Goal: Transaction & Acquisition: Purchase product/service

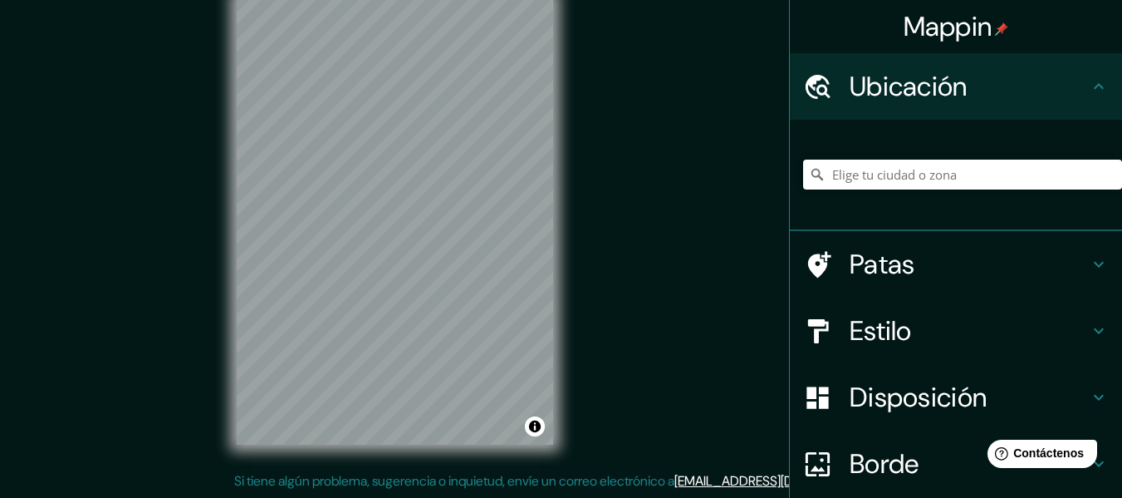
click at [233, 109] on div "© Mapbox © OpenStreetMap Improve this map" at bounding box center [395, 220] width 370 height 501
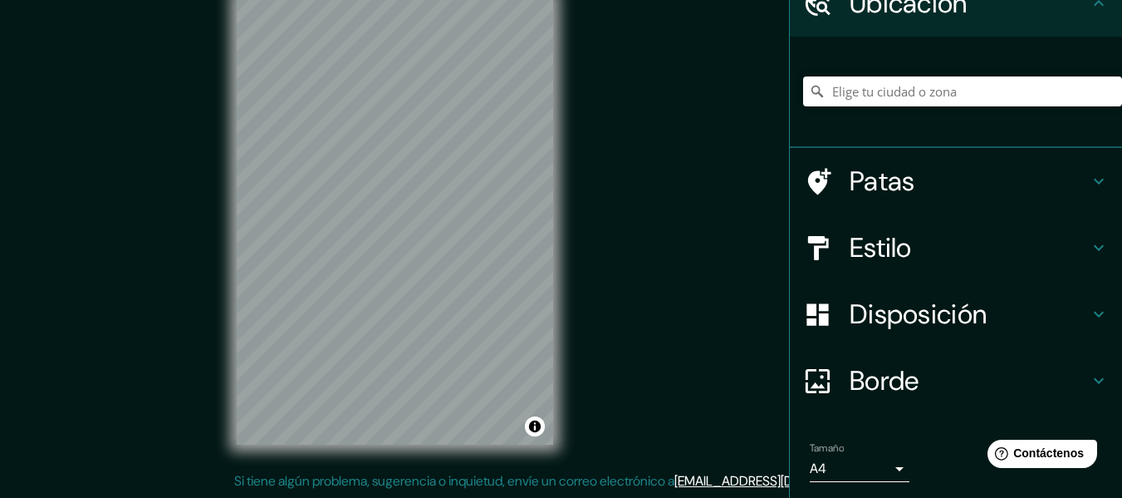
scroll to position [139, 0]
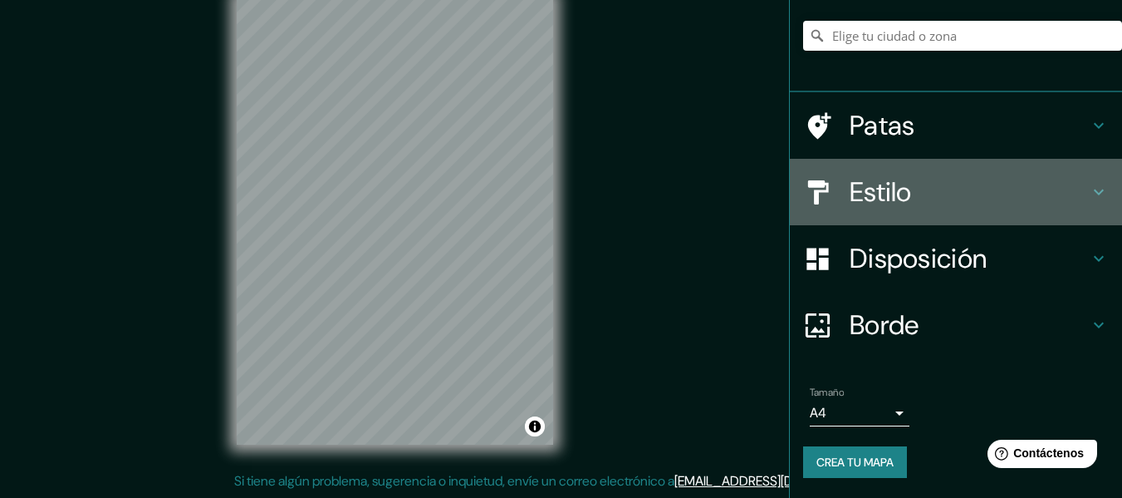
click at [1017, 203] on h4 "Estilo" at bounding box center [969, 191] width 239 height 33
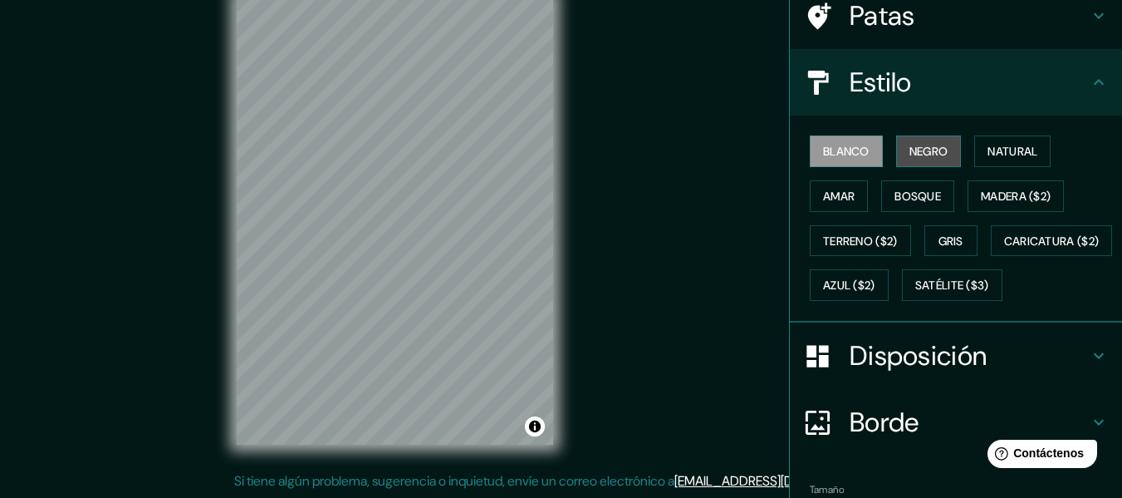
click at [946, 159] on button "Negro" at bounding box center [929, 151] width 66 height 32
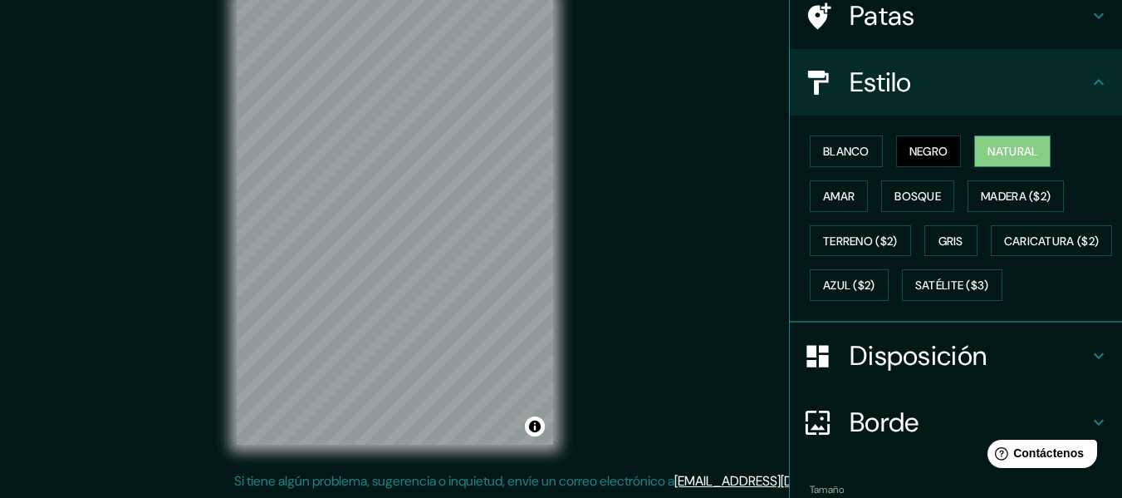
click at [1013, 159] on font "Natural" at bounding box center [1013, 151] width 50 height 15
click at [915, 293] on font "Satélite ($3)" at bounding box center [952, 285] width 74 height 15
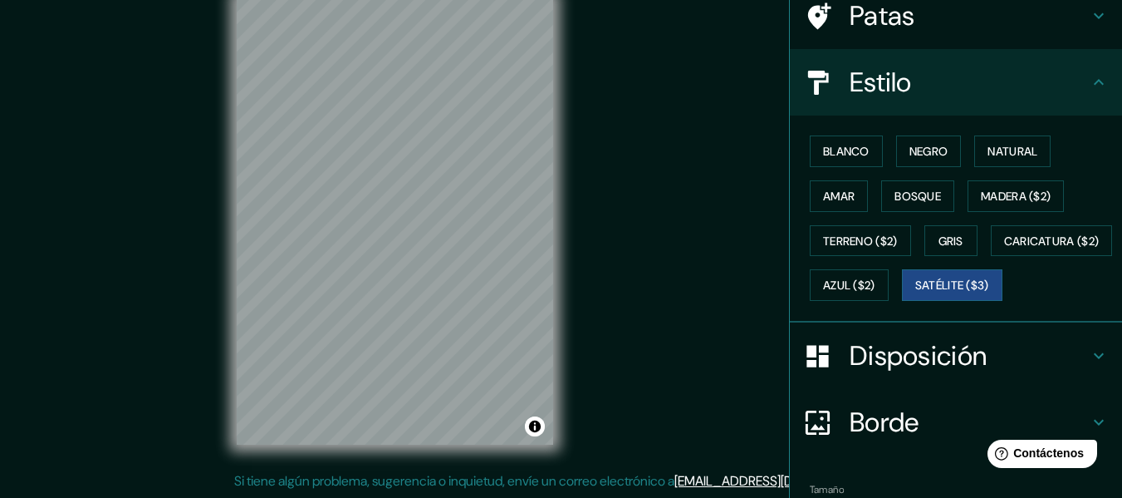
click at [468, 454] on div "© Mapbox © OpenStreetMap Improve this map © Maxar" at bounding box center [395, 220] width 370 height 501
click at [115, 152] on div "Mappin Ubicación Sur [GEOGRAPHIC_DATA], [GEOGRAPHIC_DATA][PERSON_NAME], [GEOGRA…" at bounding box center [561, 233] width 1122 height 527
click at [915, 293] on font "Satélite ($3)" at bounding box center [952, 285] width 74 height 15
click at [875, 291] on font "Azul ($2)" at bounding box center [849, 285] width 52 height 15
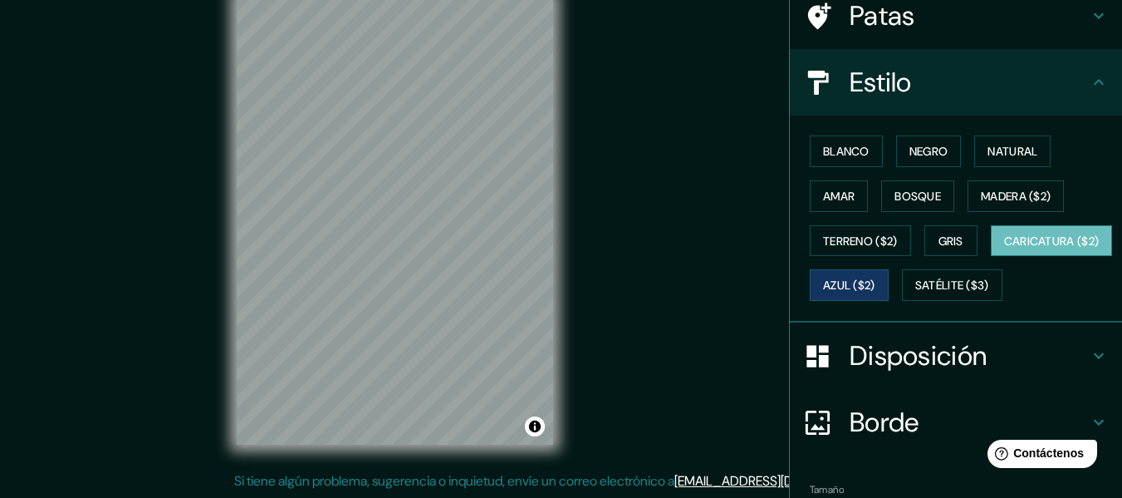
click at [991, 257] on button "Caricatura ($2)" at bounding box center [1052, 241] width 122 height 32
click at [933, 150] on font "Negro" at bounding box center [929, 151] width 39 height 15
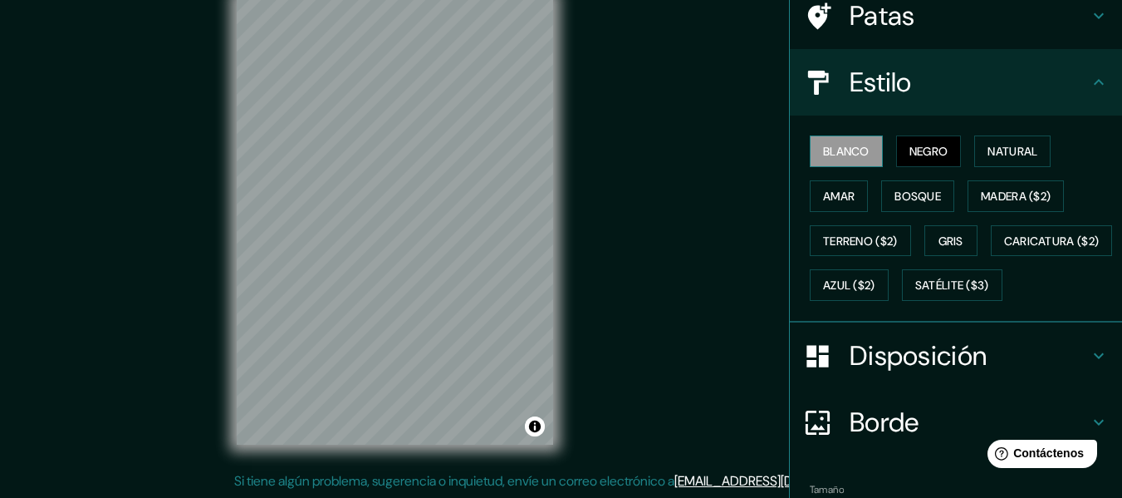
click at [844, 146] on font "Blanco" at bounding box center [846, 151] width 47 height 15
click at [923, 145] on font "Negro" at bounding box center [929, 151] width 39 height 15
click at [995, 140] on button "Natural" at bounding box center [1012, 151] width 76 height 32
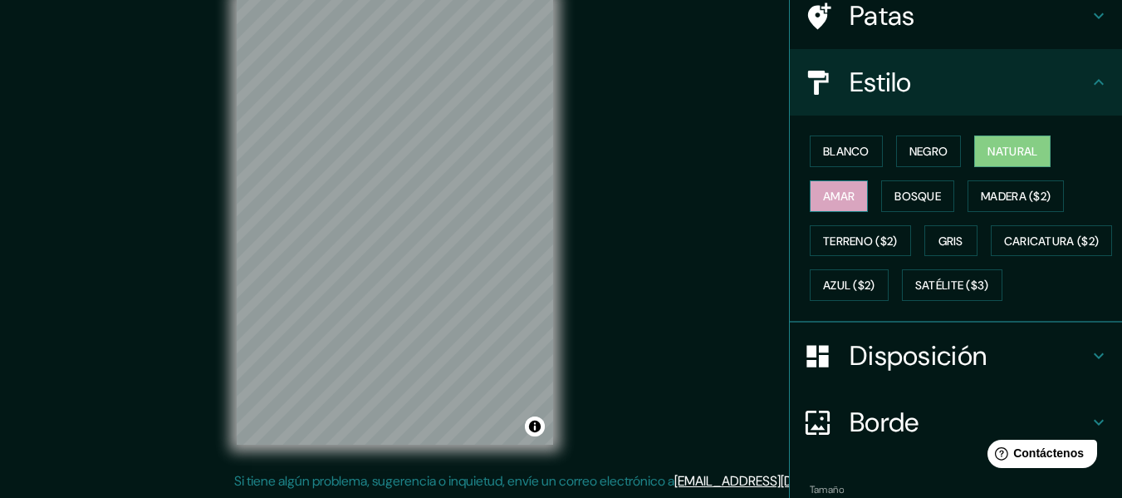
click at [810, 201] on button "Amar" at bounding box center [839, 196] width 58 height 32
click at [902, 190] on font "Bosque" at bounding box center [918, 196] width 47 height 15
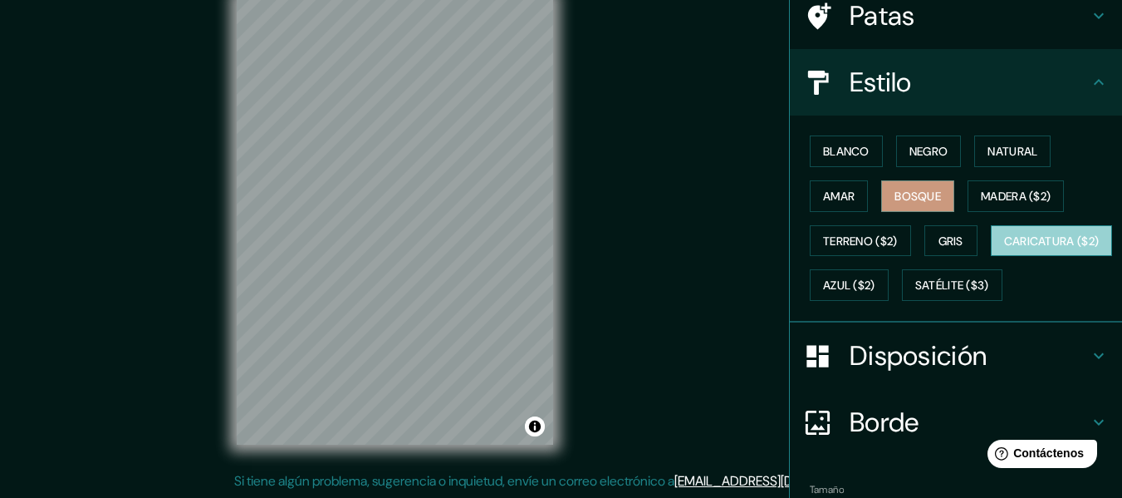
click at [991, 257] on button "Caricatura ($2)" at bounding box center [1052, 241] width 122 height 32
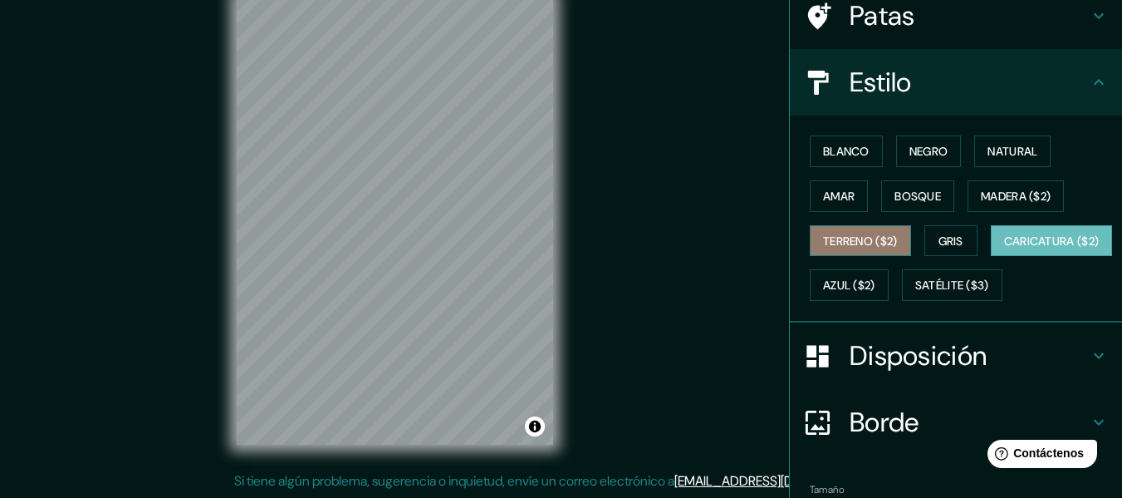
click at [823, 237] on font "Terreno ($2)" at bounding box center [860, 240] width 75 height 15
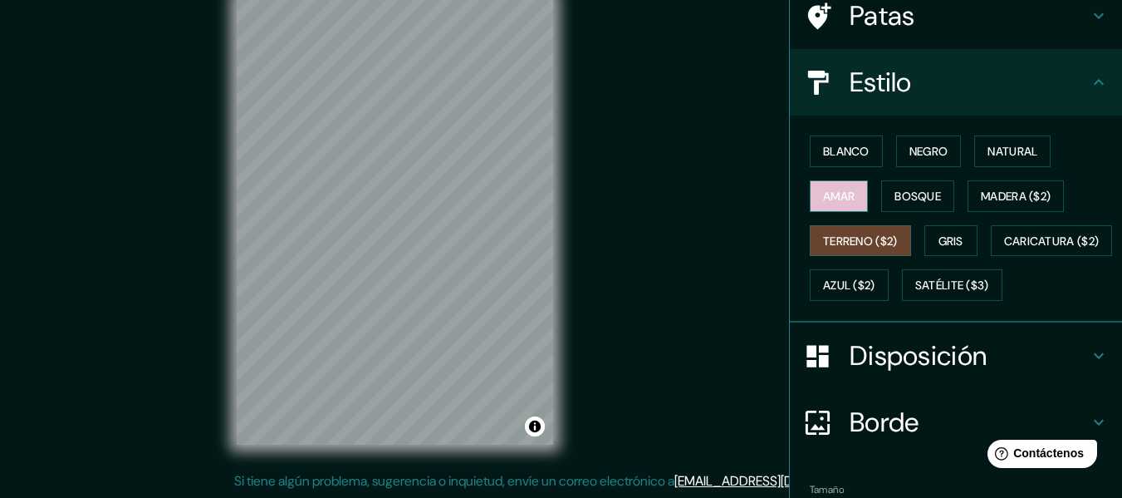
click at [826, 185] on font "Amar" at bounding box center [839, 196] width 32 height 22
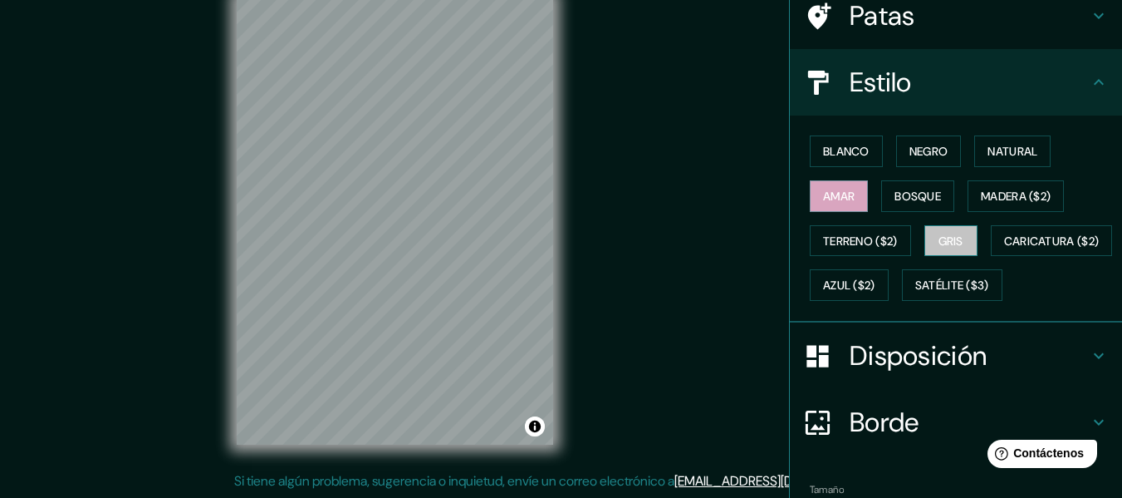
click at [952, 236] on font "Gris" at bounding box center [951, 240] width 25 height 15
click at [1018, 179] on div "Blanco Negro Natural Amar Bosque Madera ($2) Terreno ($2) Gris Caricatura ($2) …" at bounding box center [962, 218] width 319 height 179
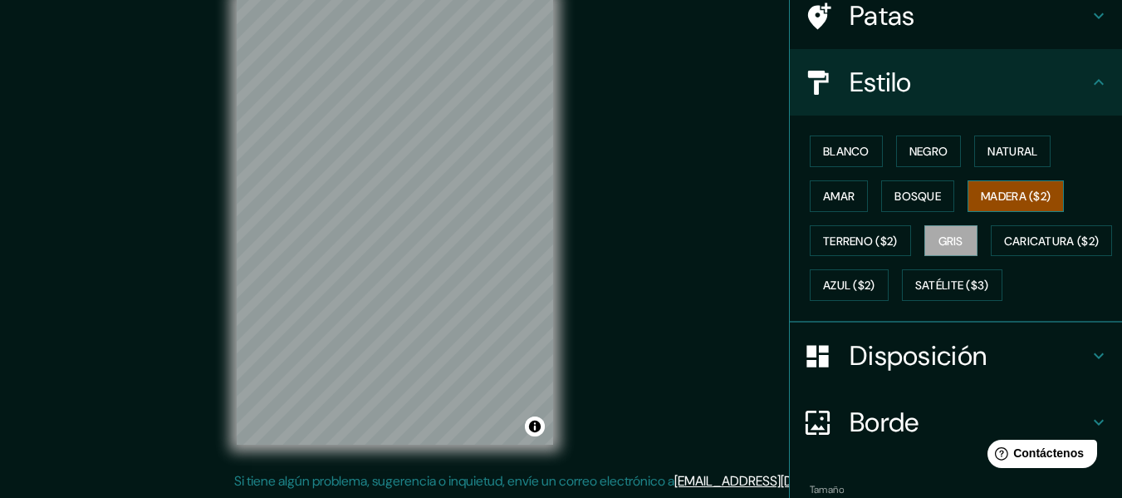
click at [1009, 203] on font "Madera ($2)" at bounding box center [1016, 196] width 70 height 15
click at [915, 293] on font "Satélite ($3)" at bounding box center [952, 285] width 74 height 15
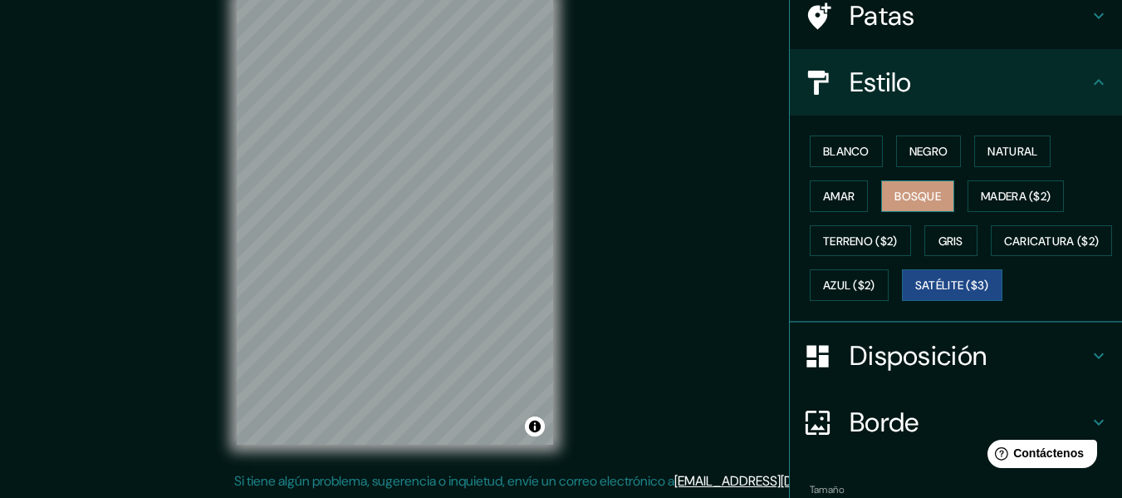
click at [908, 194] on font "Bosque" at bounding box center [918, 196] width 47 height 15
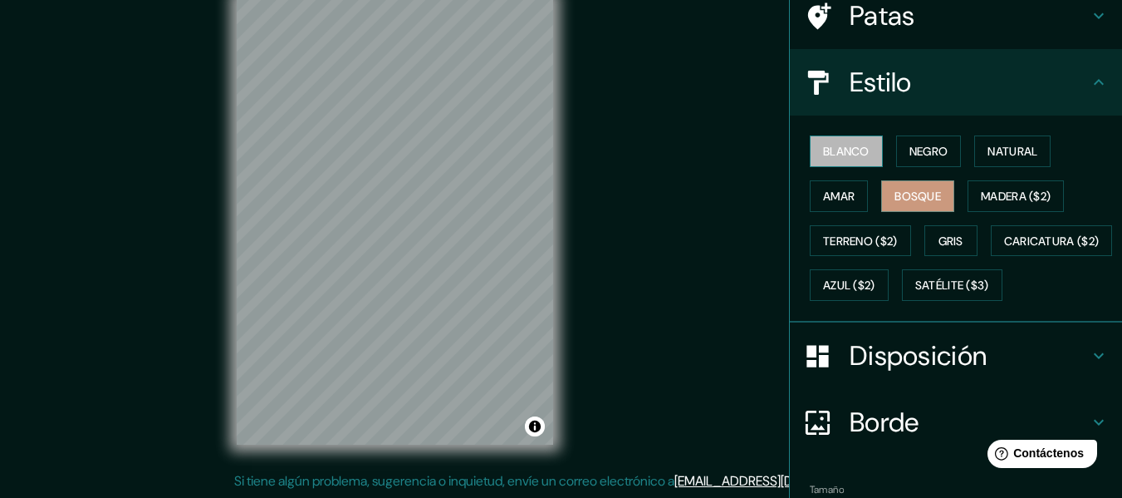
click at [870, 143] on button "Blanco" at bounding box center [846, 151] width 73 height 32
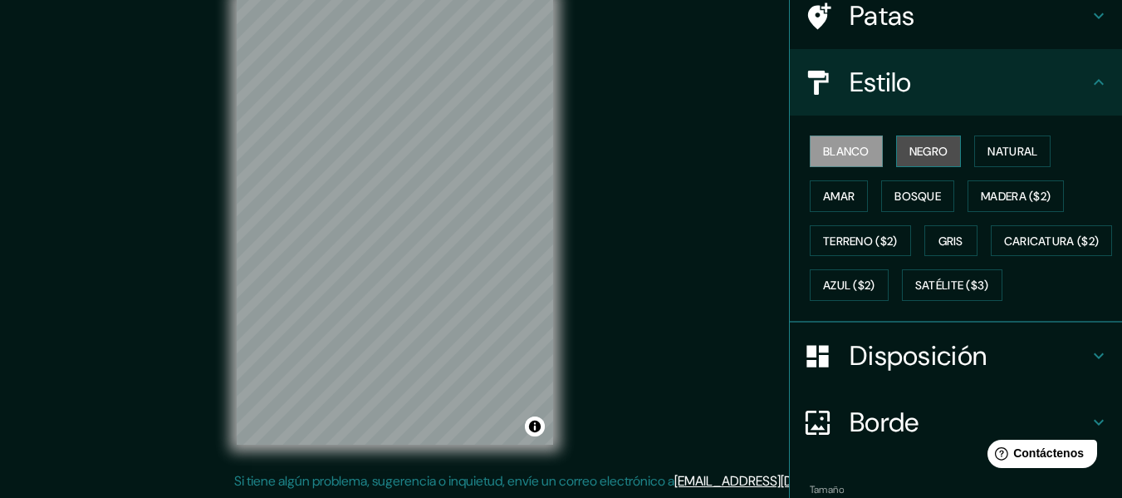
click at [915, 140] on button "Negro" at bounding box center [929, 151] width 66 height 32
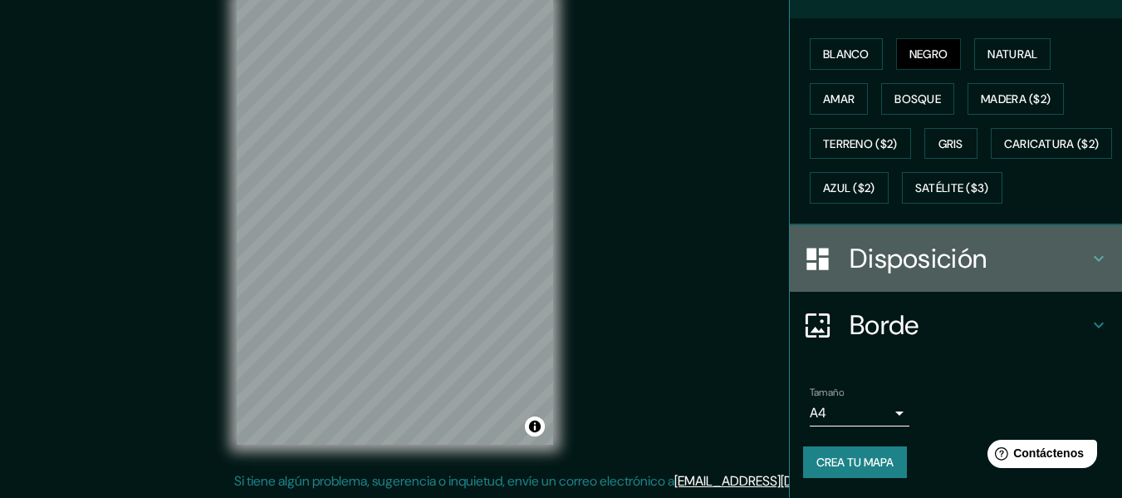
click at [997, 278] on div "Disposición" at bounding box center [956, 258] width 332 height 66
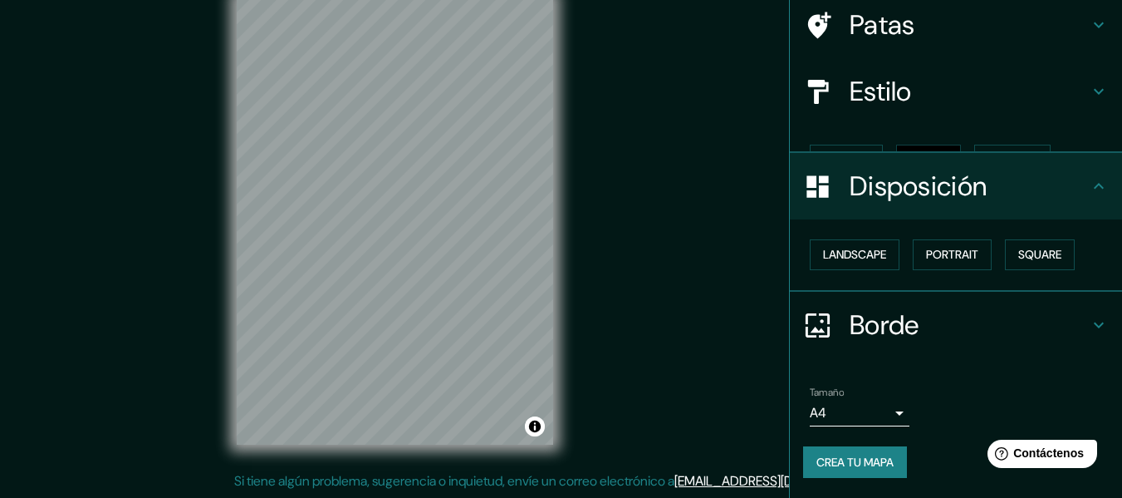
scroll to position [101, 0]
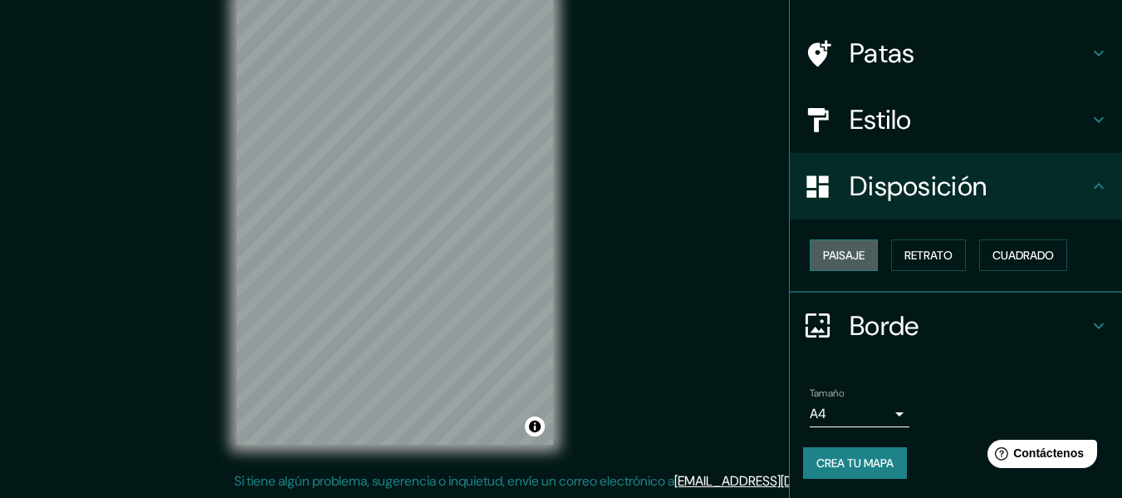
click at [823, 263] on font "Paisaje" at bounding box center [844, 255] width 42 height 22
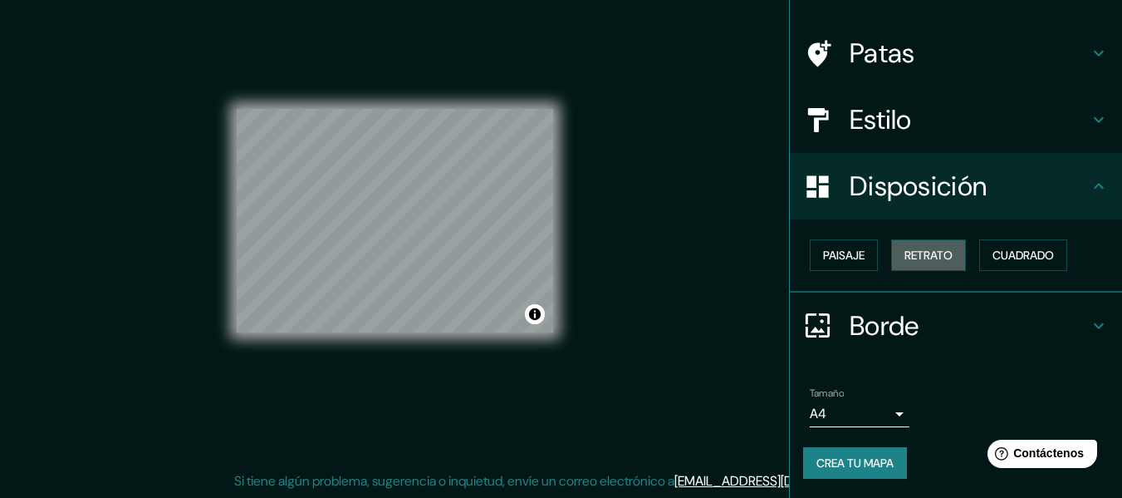
drag, startPoint x: 929, startPoint y: 262, endPoint x: 982, endPoint y: 271, distance: 53.8
click at [932, 262] on font "Retrato" at bounding box center [929, 255] width 48 height 15
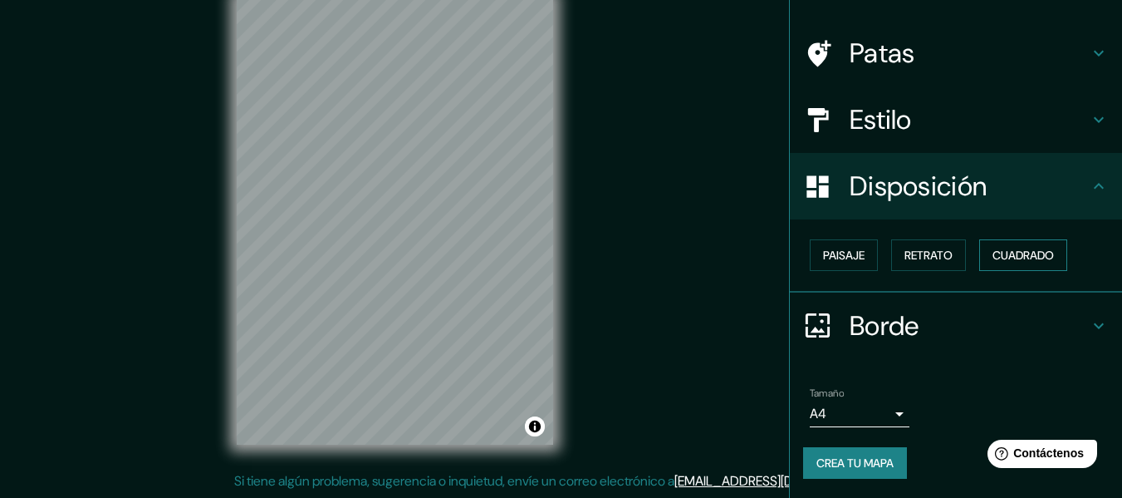
click at [1016, 262] on font "Cuadrado" at bounding box center [1023, 255] width 61 height 15
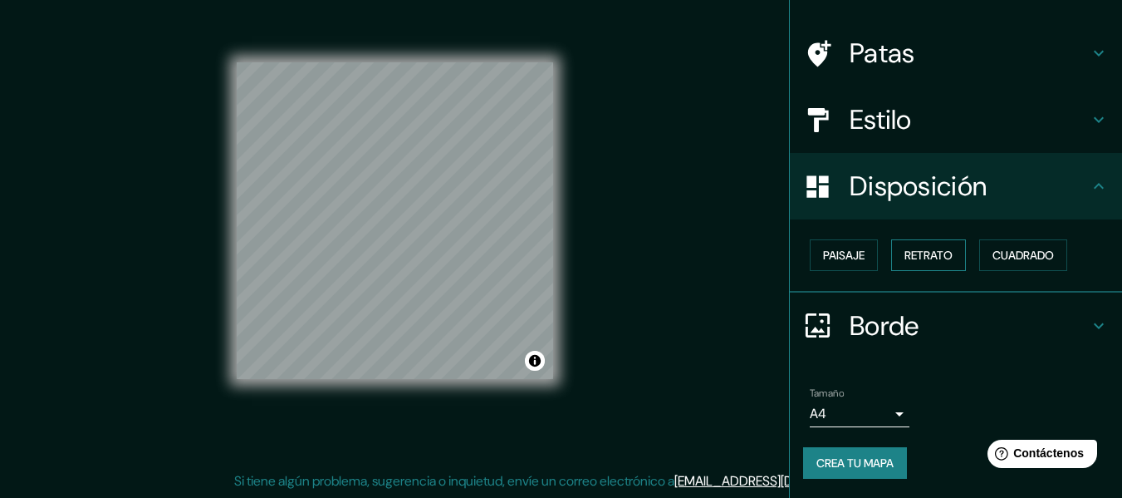
click at [950, 262] on button "Retrato" at bounding box center [928, 255] width 75 height 32
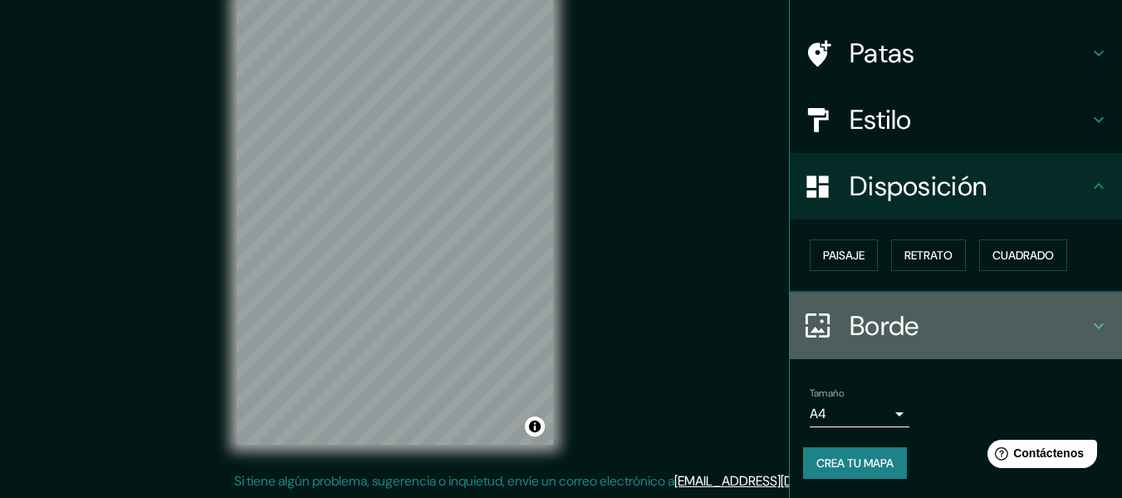
click at [899, 324] on font "Borde" at bounding box center [885, 325] width 70 height 35
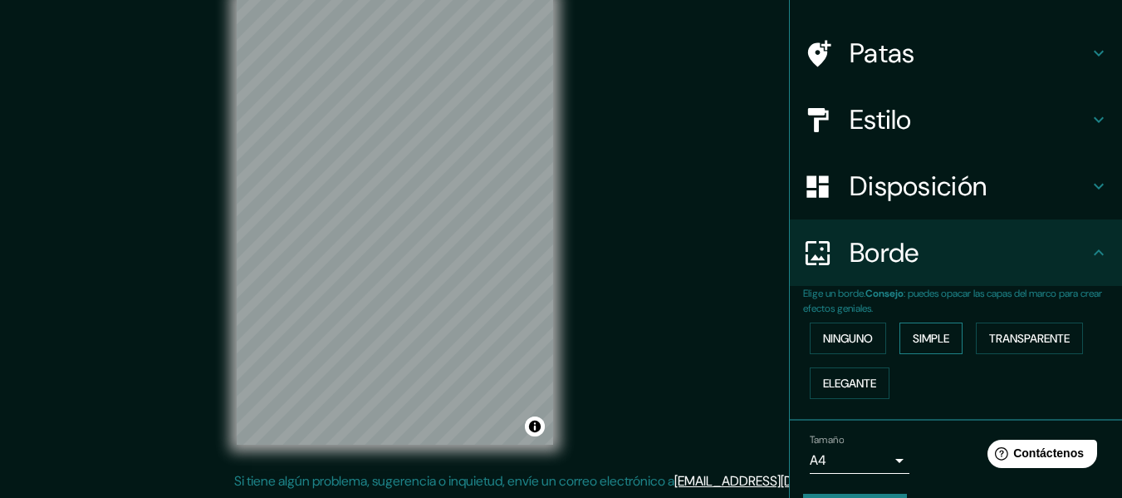
click at [916, 332] on font "Simple" at bounding box center [931, 338] width 37 height 15
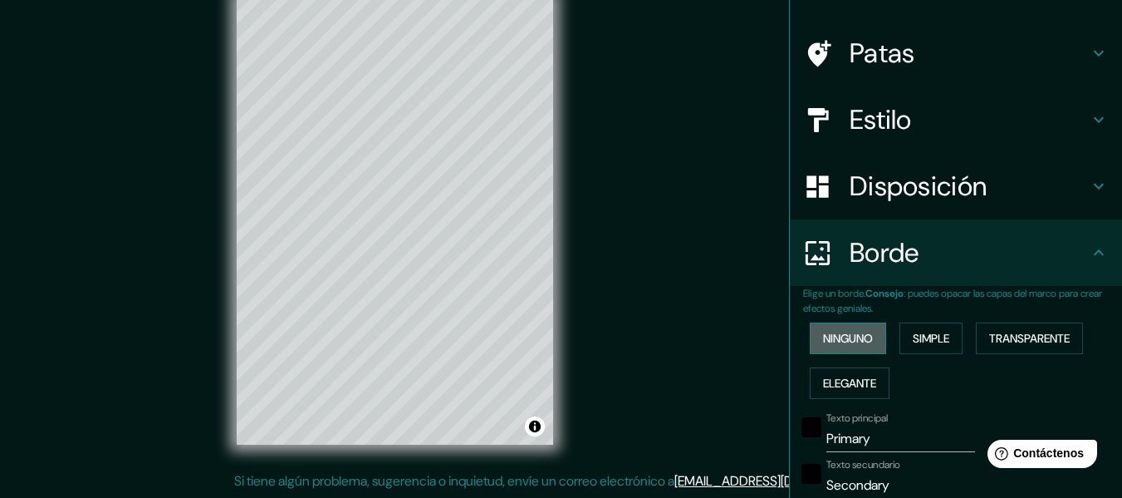
click at [870, 332] on button "Ninguno" at bounding box center [848, 338] width 76 height 32
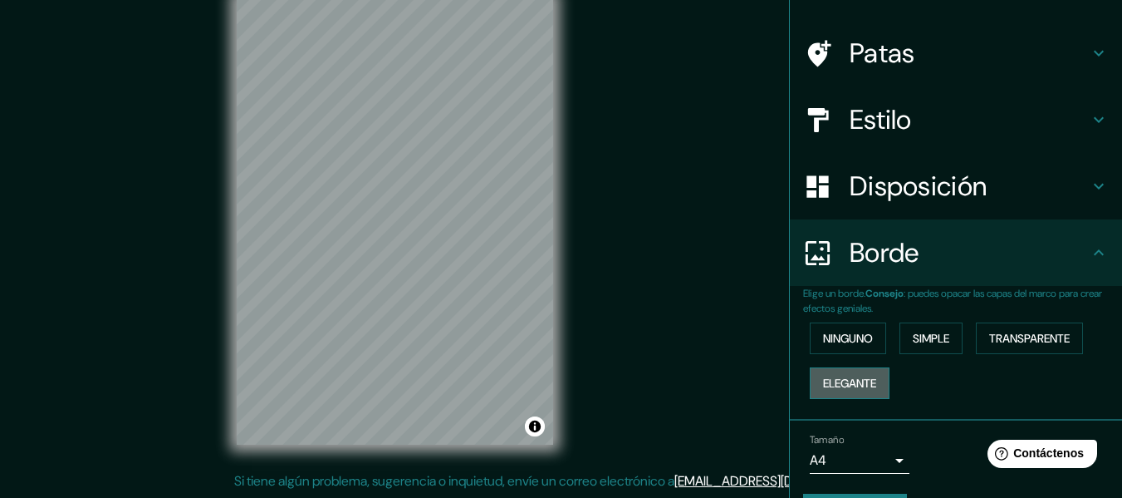
click at [860, 394] on button "Elegante" at bounding box center [850, 383] width 80 height 32
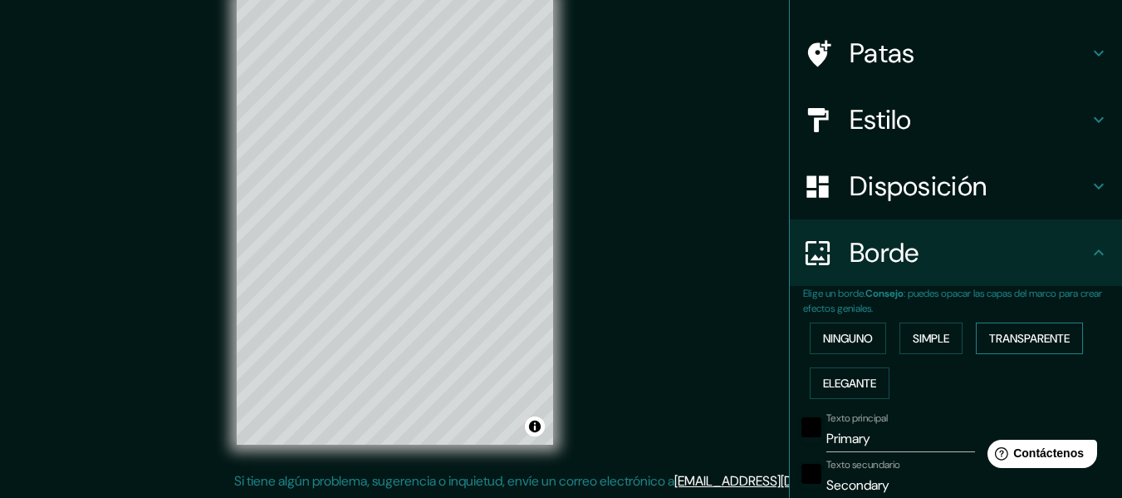
click at [1062, 341] on font "Transparente" at bounding box center [1029, 338] width 81 height 15
click at [927, 341] on font "Simple" at bounding box center [931, 338] width 37 height 15
type input "152"
type input "30"
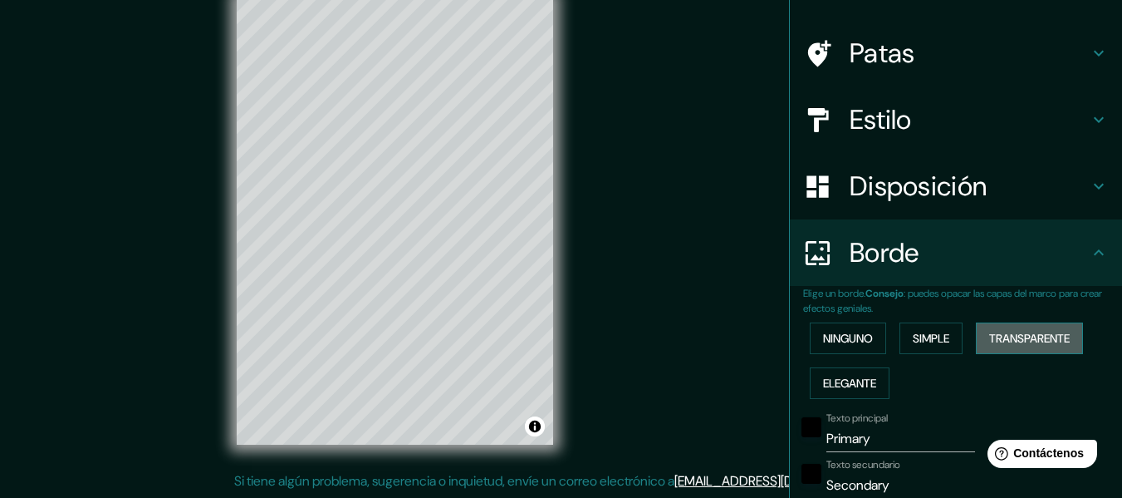
click at [1043, 334] on font "Transparente" at bounding box center [1029, 338] width 81 height 15
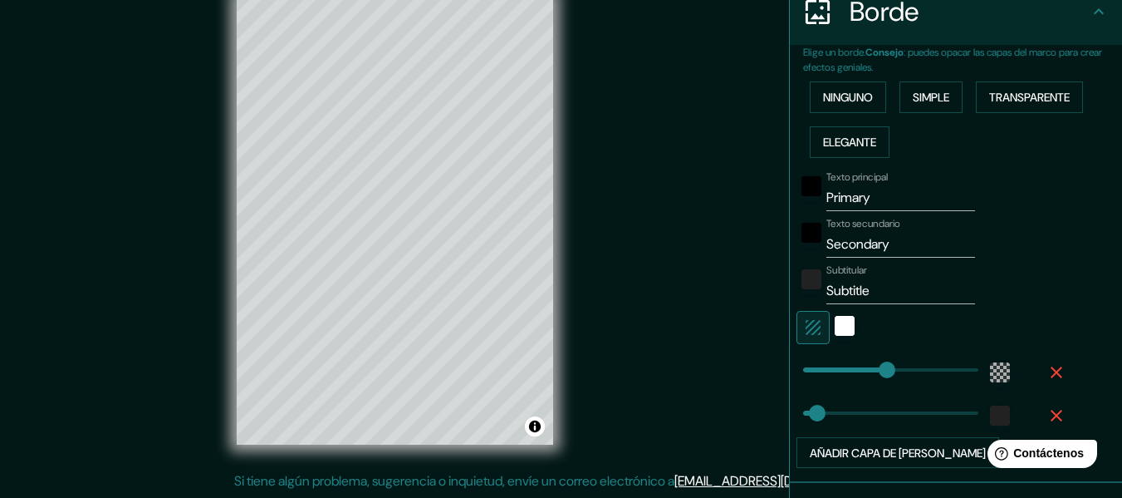
scroll to position [351, 0]
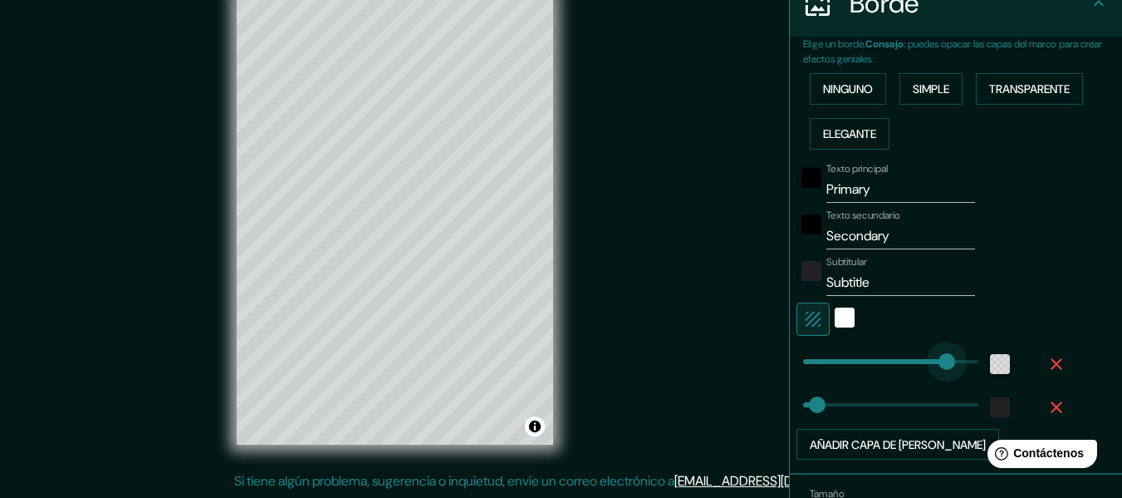
type input "381"
drag, startPoint x: 890, startPoint y: 365, endPoint x: 1002, endPoint y: 358, distance: 111.5
type input "30"
drag, startPoint x: 995, startPoint y: 358, endPoint x: 804, endPoint y: 366, distance: 191.2
click at [804, 366] on div at bounding box center [933, 360] width 272 height 37
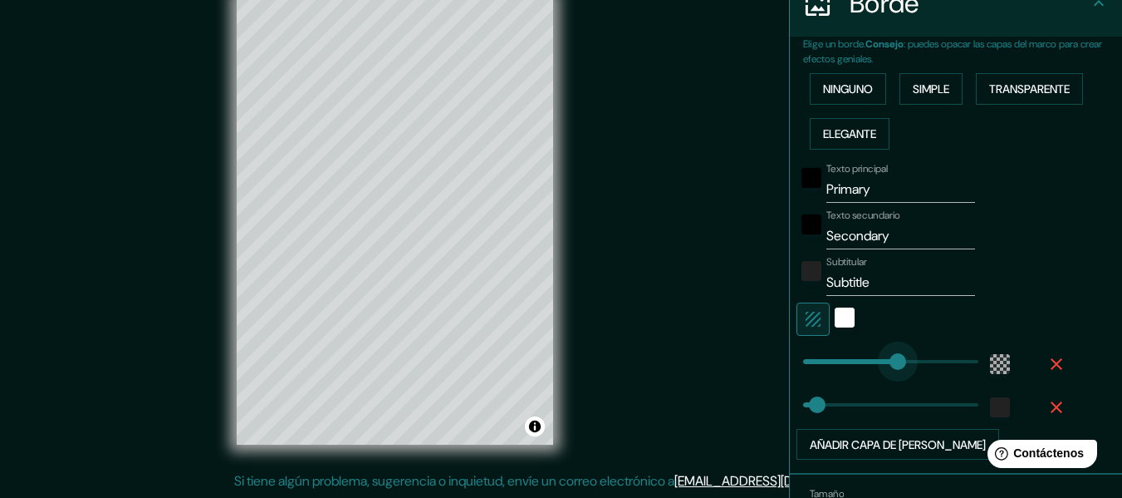
type input "0"
drag, startPoint x: 885, startPoint y: 360, endPoint x: 760, endPoint y: 360, distance: 125.4
type input "30"
drag, startPoint x: 885, startPoint y: 181, endPoint x: 773, endPoint y: 174, distance: 112.4
click at [773, 174] on div "Mappin Ubicación Sur [GEOGRAPHIC_DATA], provincia [PERSON_NAME][GEOGRAPHIC_DATA…" at bounding box center [561, 233] width 1122 height 527
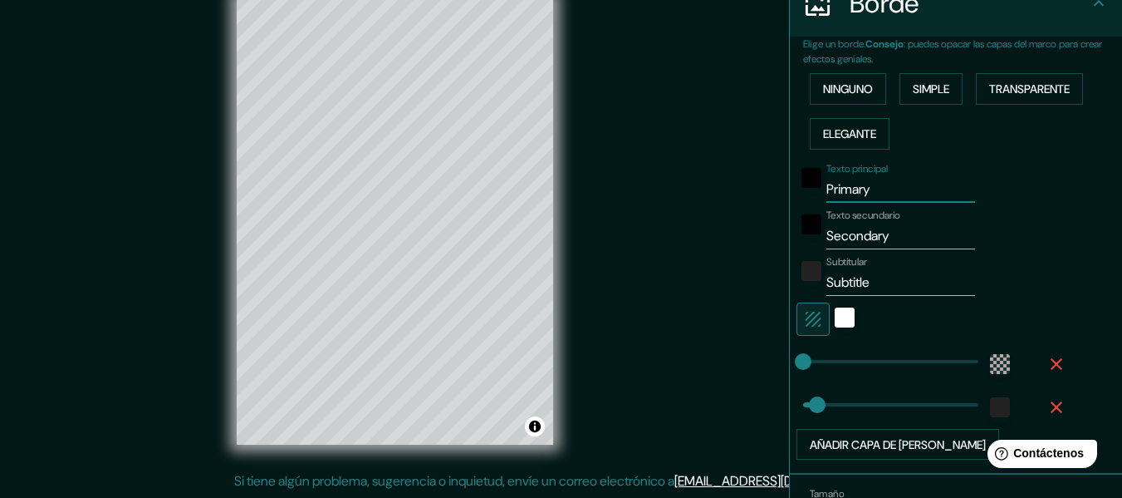
type input "u"
type input "30"
type input "ur"
type input "30"
type input "u"
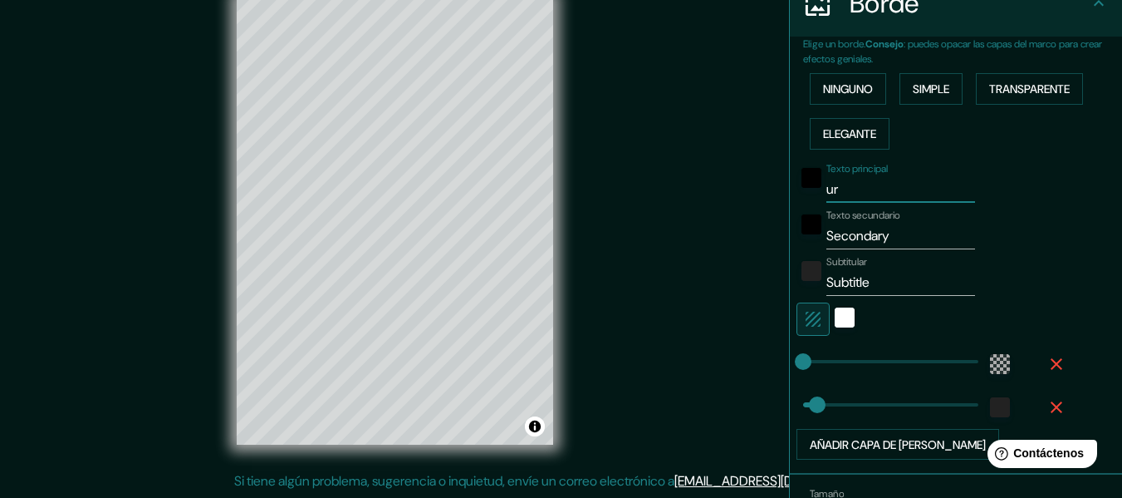
type input "30"
type input "U"
type input "30"
type input "UR"
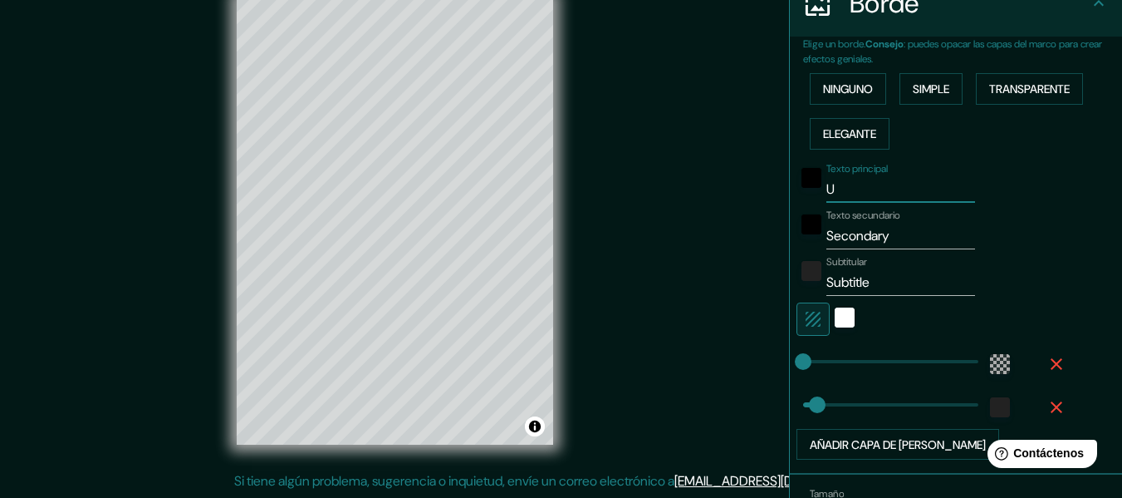
type input "30"
type input "URB"
type input "30"
type input "URBA"
type input "30"
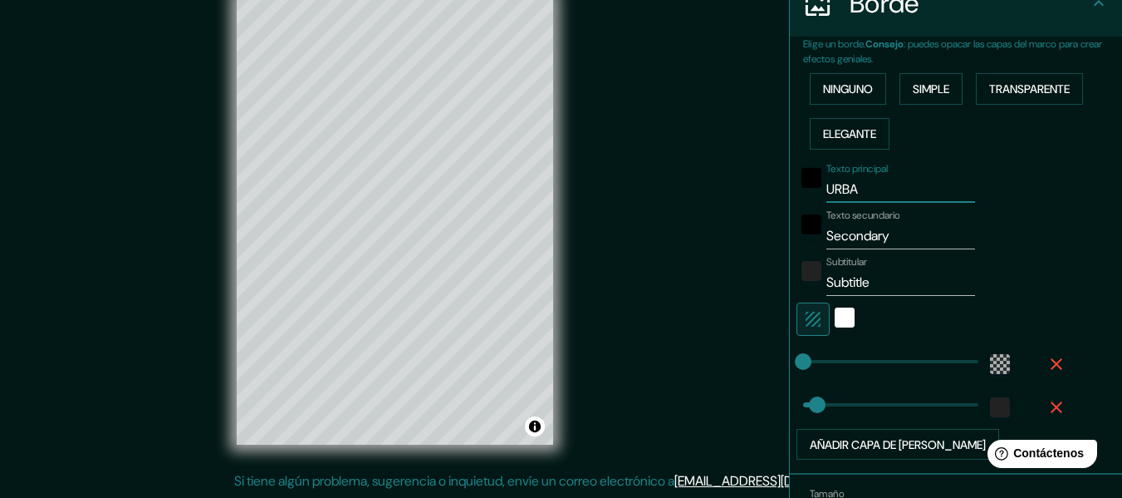
type input "URBAN"
type input "30"
type input "URBANI"
type input "30"
type input "URBANIZ"
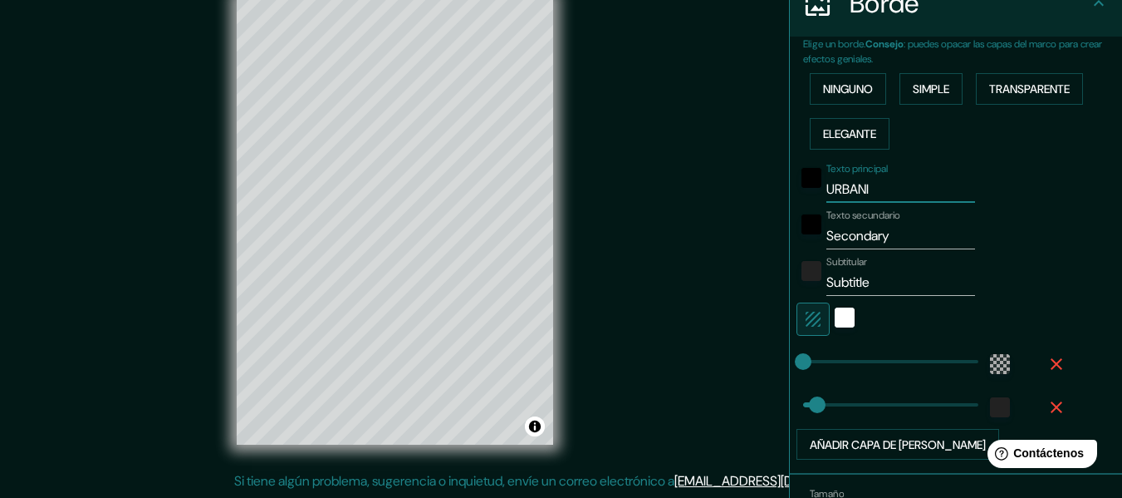
type input "30"
type input "URBANIZA"
type input "30"
type input "URBANIZAC"
type input "30"
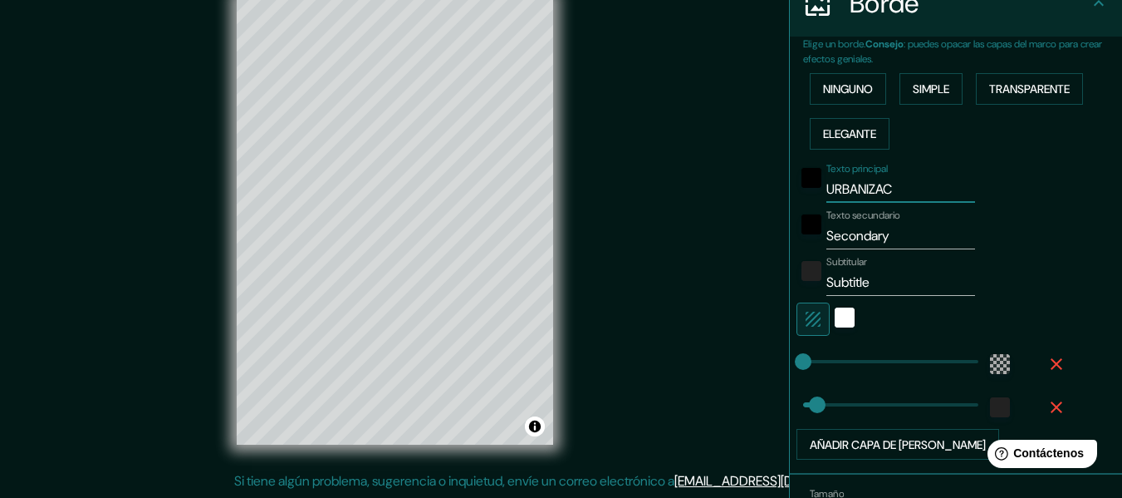
type input "URBANIZACI"
type input "30"
type input "URBANIZACIÓ"
type input "30"
type input "URBANIZACIÓN"
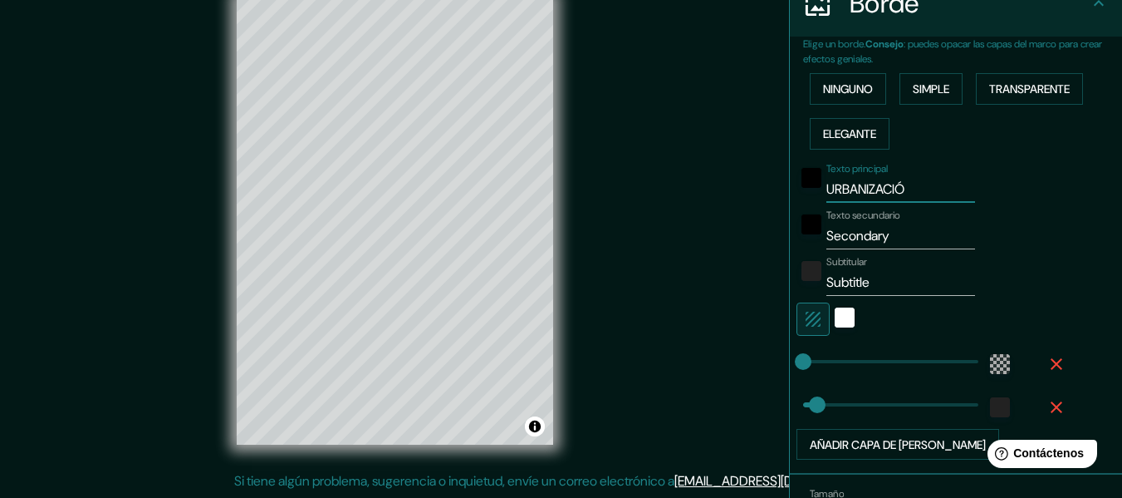
type input "30"
type input "URBANIZACIÓN"
type input "30"
type input "URBANIZACIÓN"
drag, startPoint x: 894, startPoint y: 242, endPoint x: 894, endPoint y: 208, distance: 34.1
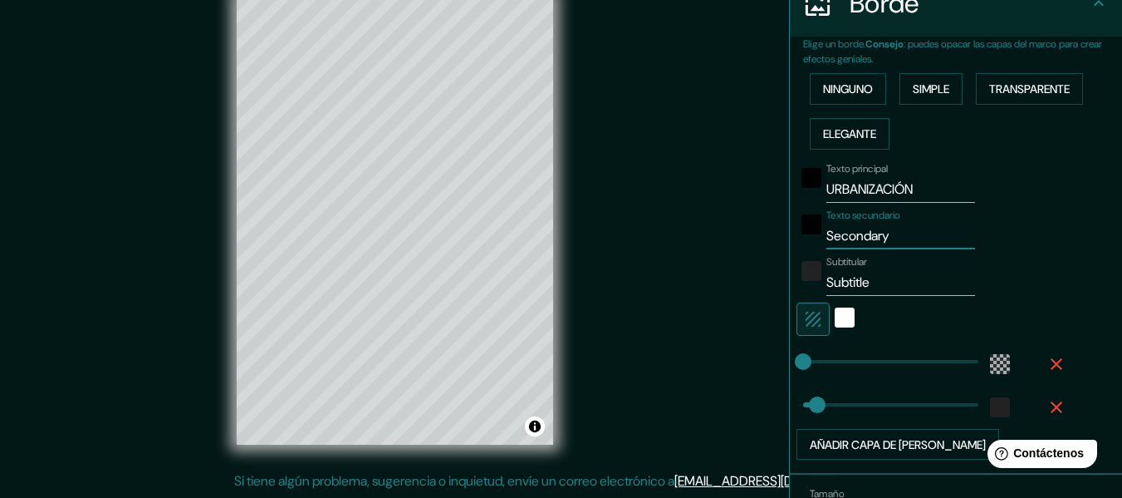
click at [888, 239] on input "Secondary" at bounding box center [900, 236] width 149 height 27
click at [910, 186] on input "URBANIZACIÓN" at bounding box center [900, 189] width 149 height 27
drag, startPoint x: 880, startPoint y: 244, endPoint x: 740, endPoint y: 247, distance: 139.6
click at [740, 247] on div "Mappin Ubicación Sur [GEOGRAPHIC_DATA], provincia [PERSON_NAME][GEOGRAPHIC_DATA…" at bounding box center [561, 233] width 1122 height 527
type input "FN,MNG,MFNG"
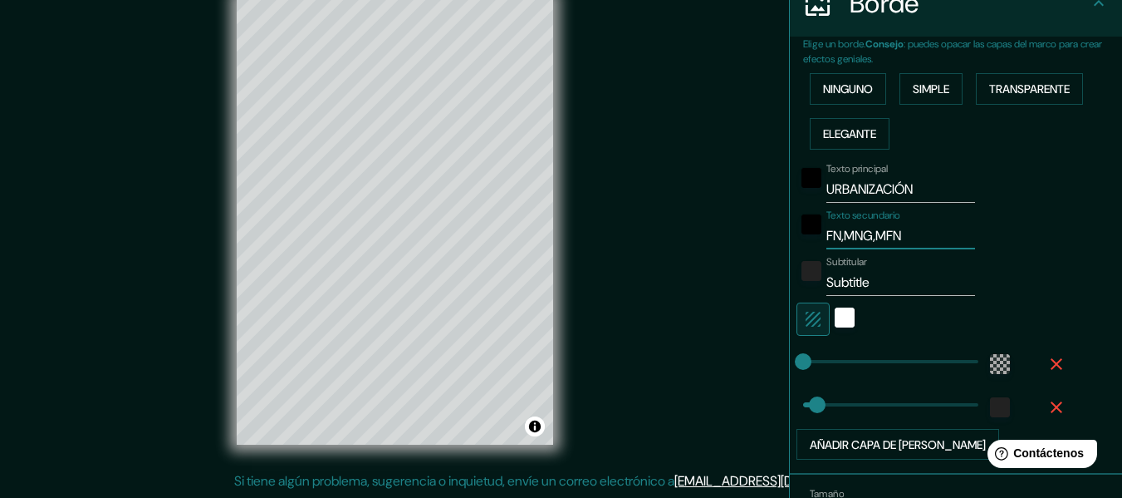
type input "30"
type input "FN,MNG,MFNGMN,"
type input "30"
type input "FN,MNG,MFNGMN"
type input "30"
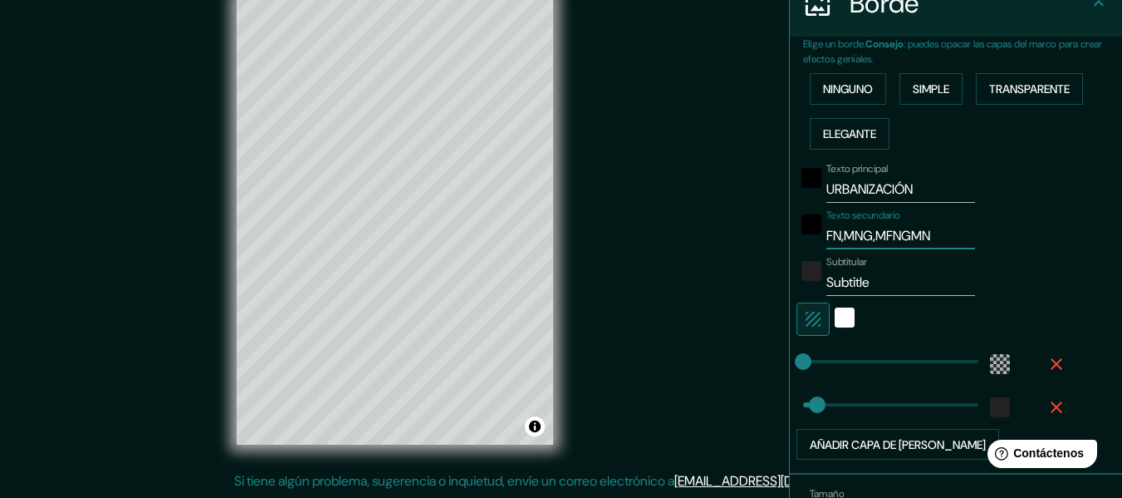
type input "FN,MNG,MFNGM"
type input "30"
type input "FN,MNG,MFNG"
type input "30"
type input "FN,MNG,MFN"
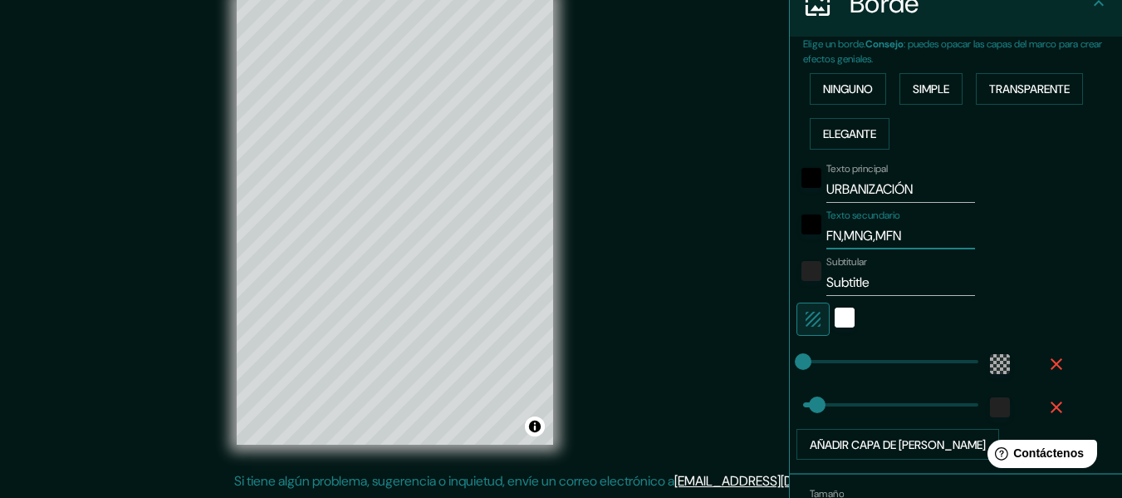
type input "30"
type input "FN,MNG,MF"
type input "30"
type input "FN,MNG,M"
type input "30"
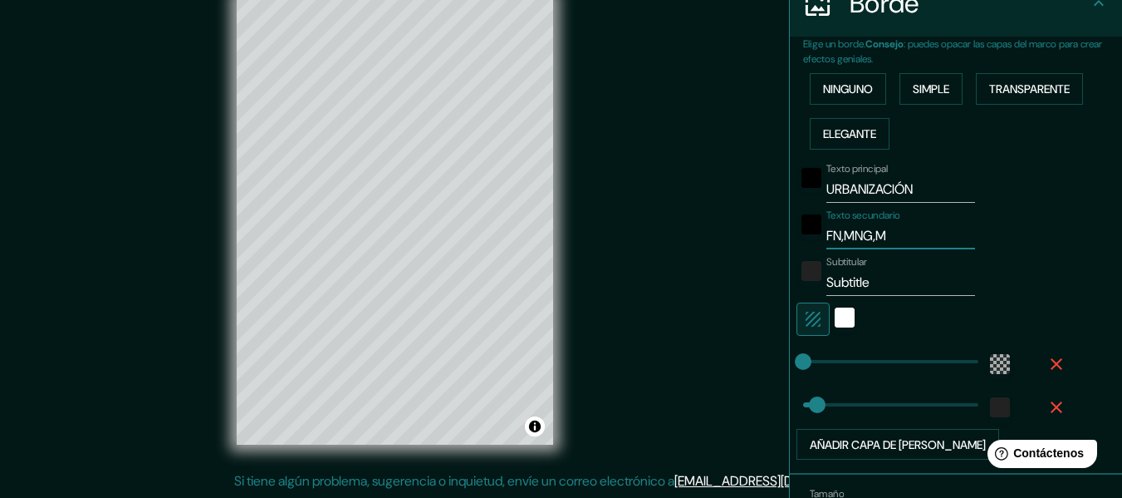
type input "FN,MNG,"
type input "30"
type input "FN,[GEOGRAPHIC_DATA]"
type input "30"
type input "FN,[GEOGRAPHIC_DATA]"
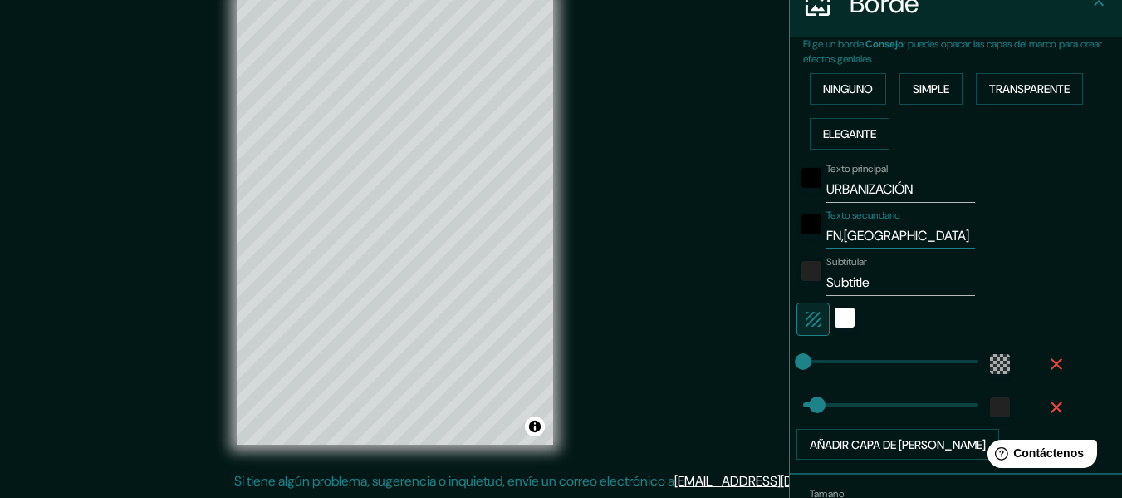
type input "30"
type input "FN,M"
type input "30"
type input "FN,"
type input "30"
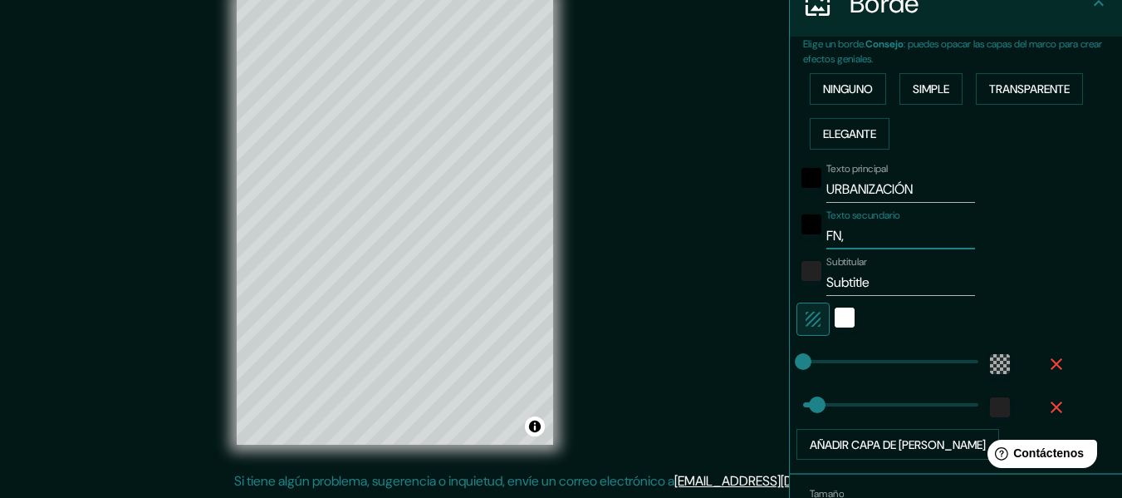
type input "FN"
type input "30"
type input "F"
type input "30"
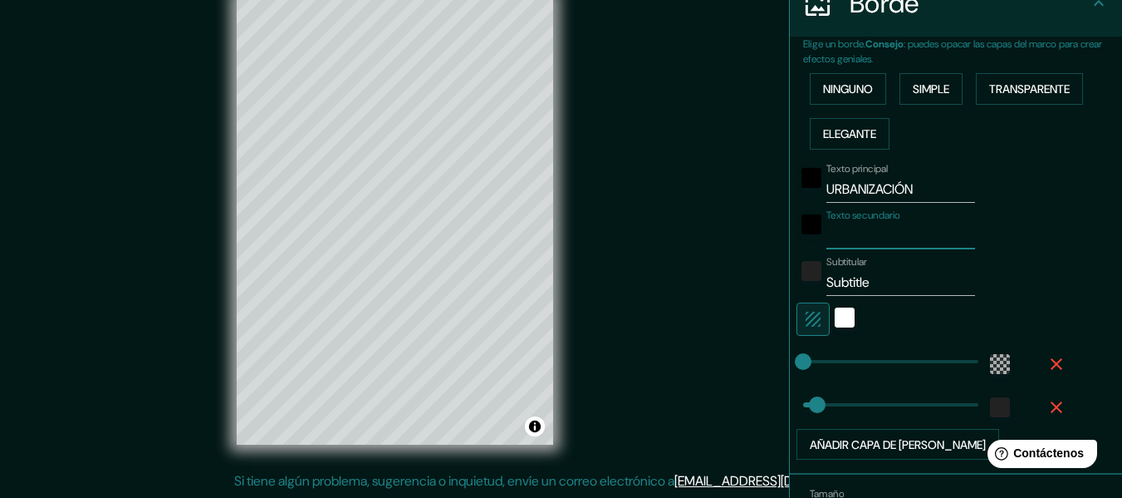
click at [943, 192] on input "URBANIZACIÓN" at bounding box center [900, 189] width 149 height 27
type input "URBANIZACIÓN"
type input "30"
type input "URBANIZACIÓ"
type input "30"
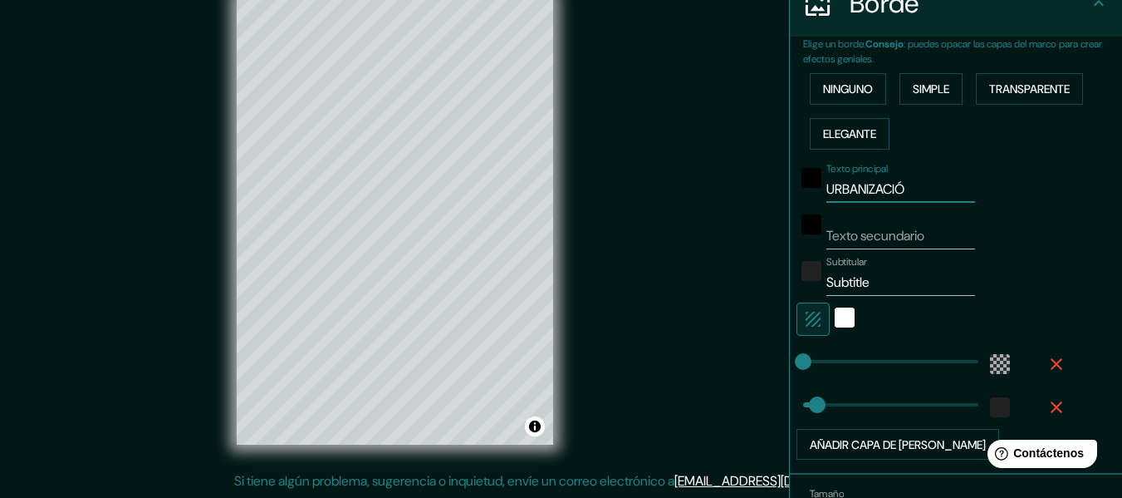
type input "URBANIZACI"
type input "30"
type input "URBANIZA"
type input "30"
type input "URBANIZ"
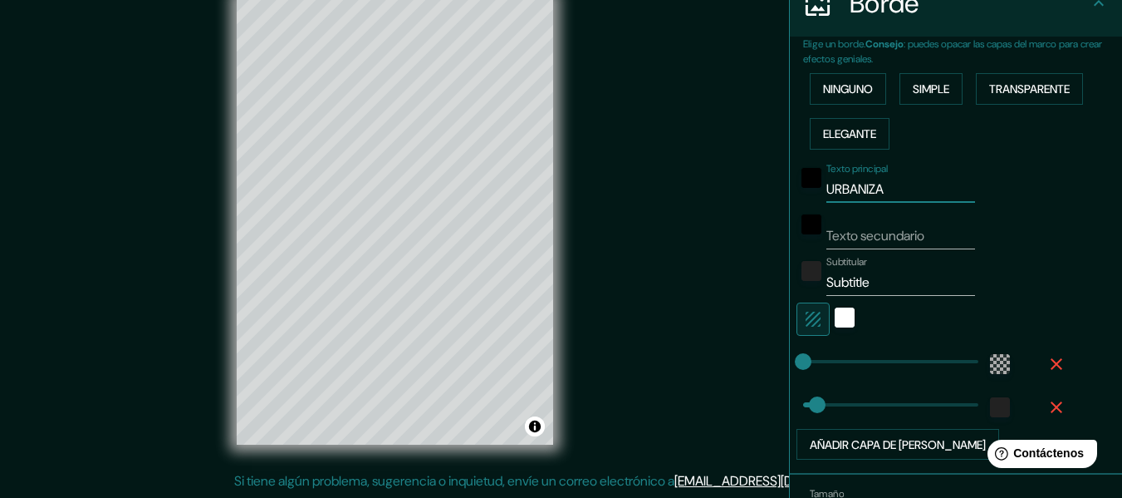
type input "30"
type input "URBANI"
type input "30"
type input "URBAN"
type input "30"
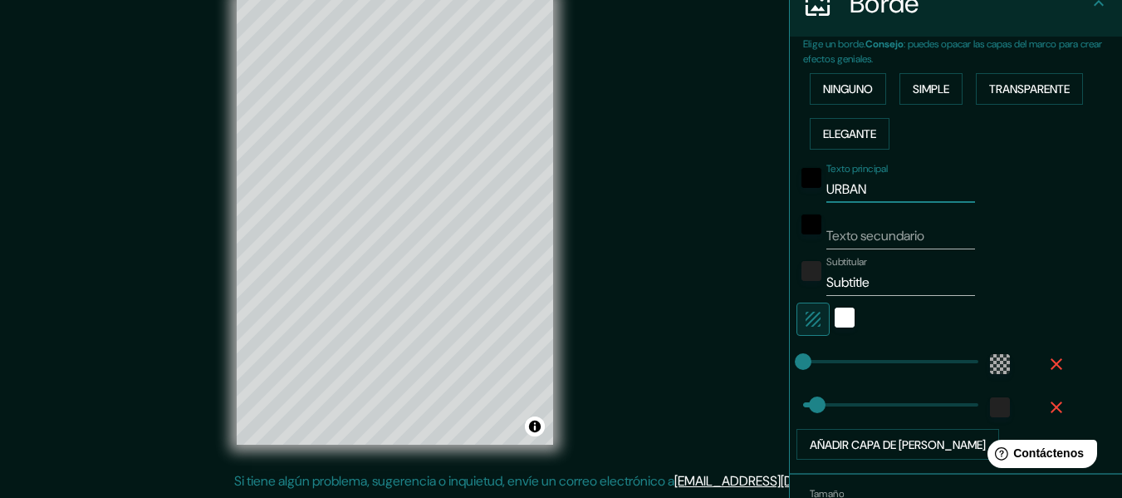
type input "URBA"
type input "30"
type input "URB"
type input "30"
type input "URB"
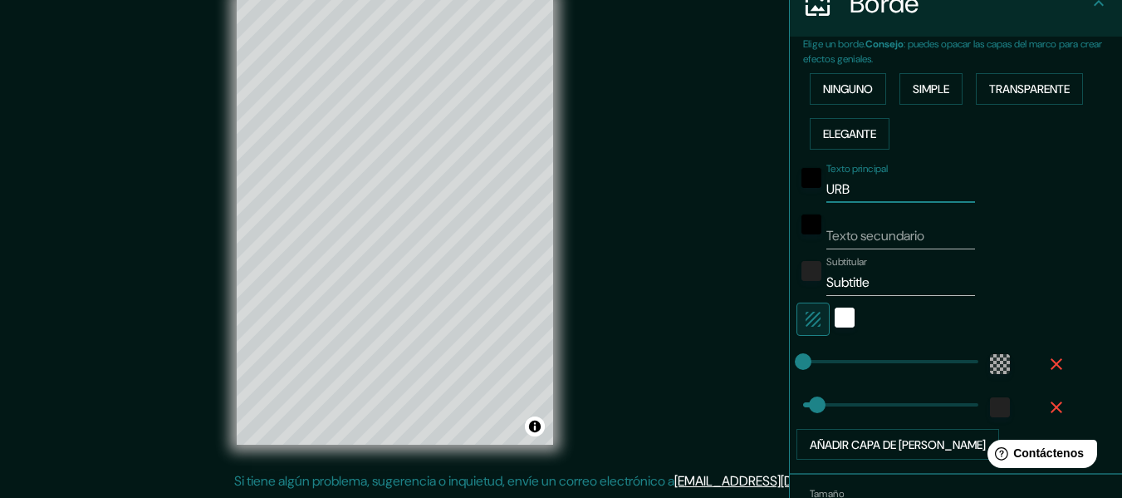
type input "30"
type input "URB"
type input "30"
type input "URB."
type input "30"
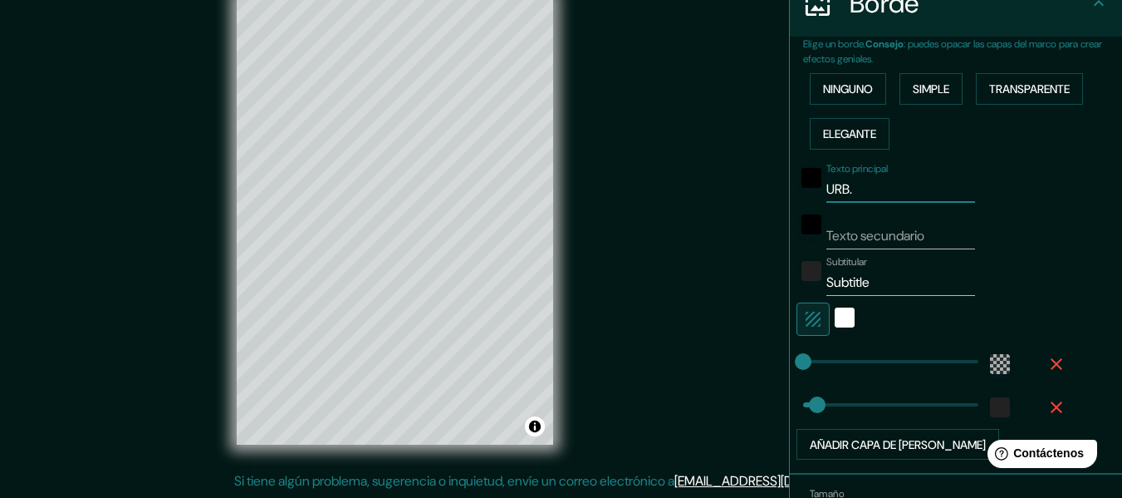
type input "URB."
type input "30"
type input "URB. S"
type input "30"
type input "URB. SA"
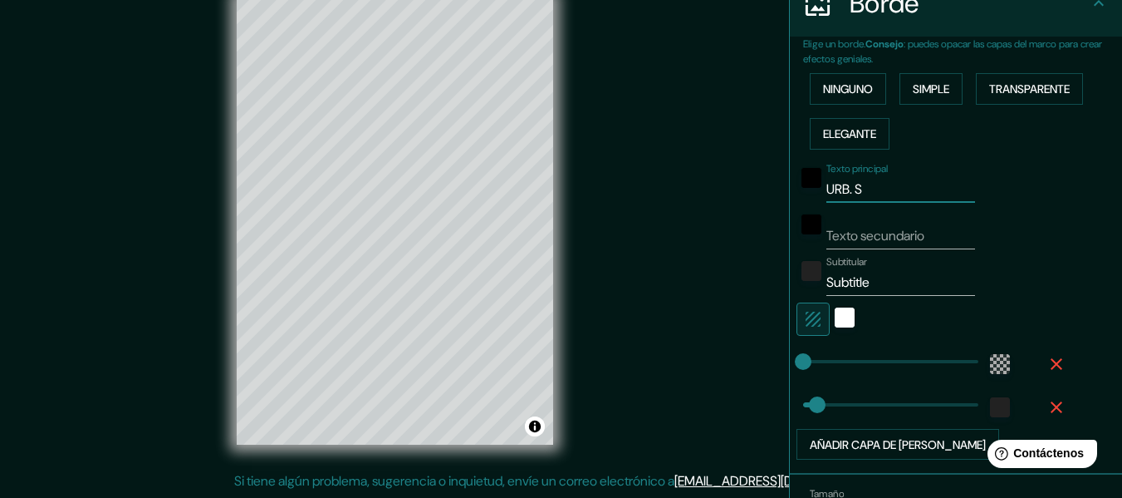
type input "30"
type input "URB. [GEOGRAPHIC_DATA]"
type input "30"
type input "URB. [GEOGRAPHIC_DATA]"
type input "30"
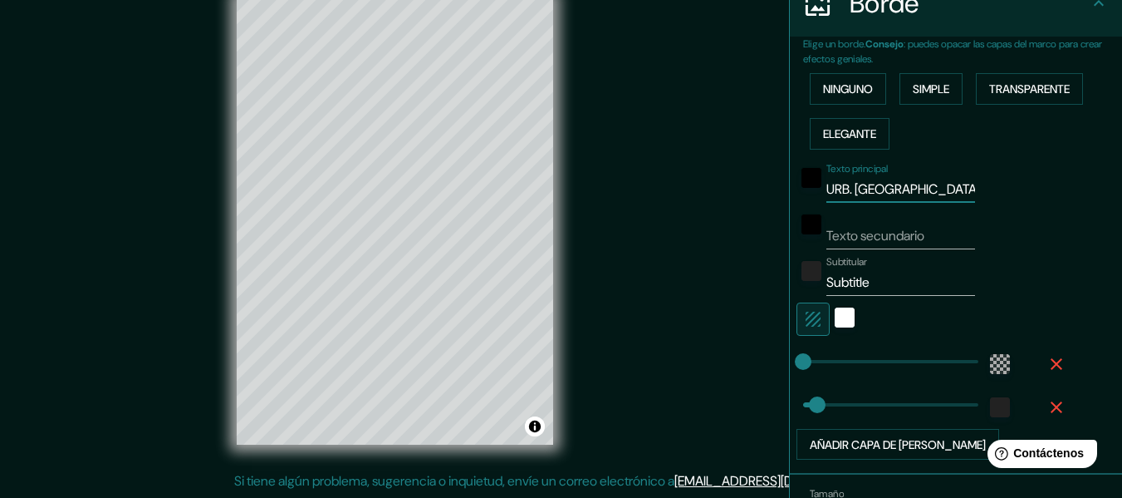
type input "URB. [GEOGRAPHIC_DATA]"
type input "30"
type input "URB. [GEOGRAPHIC_DATA]"
type input "30"
type input "URB. [GEOGRAPHIC_DATA]"
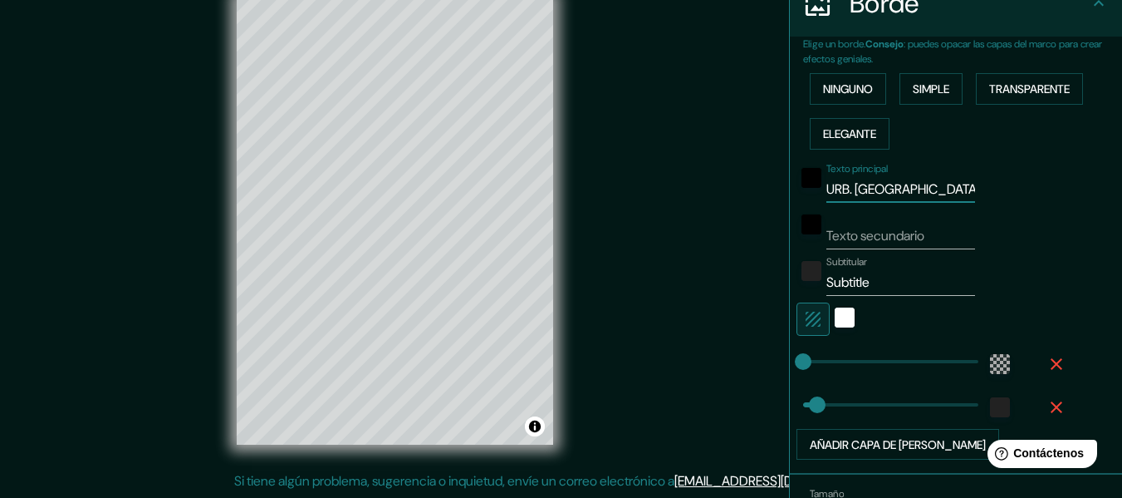
type input "30"
type input "URB. [GEOGRAPHIC_DATA][PERSON_NAME]"
type input "30"
type input "URB. [GEOGRAPHIC_DATA]"
type input "30"
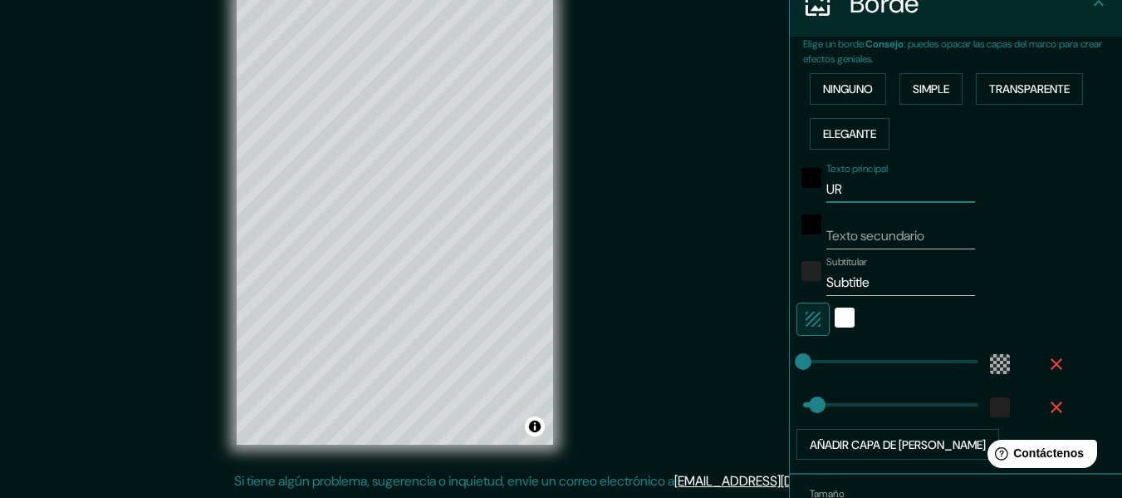
type input "U"
type input "30"
type input "U"
type input "30"
type input "UR"
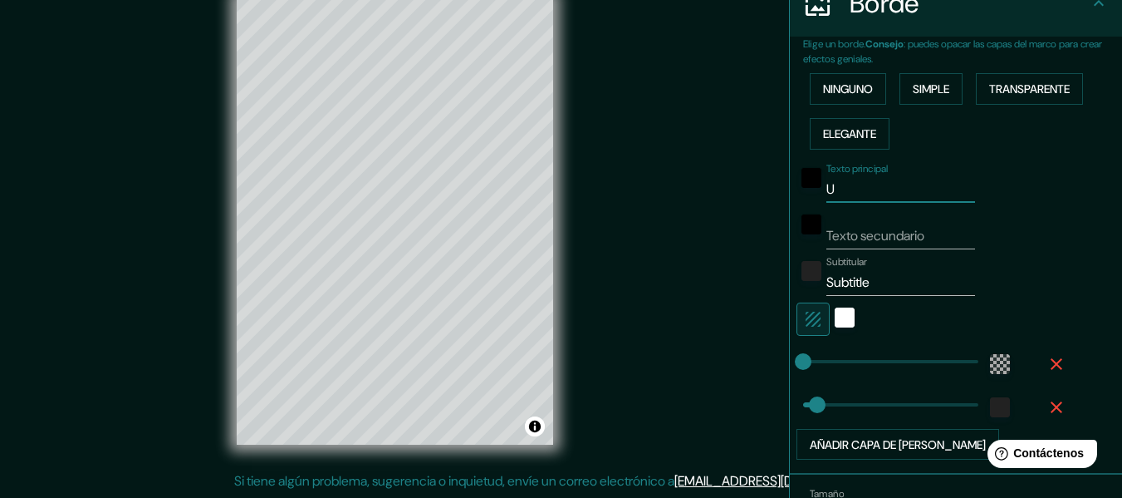
type input "30"
type input "URB"
type input "30"
type input "UR"
type input "30"
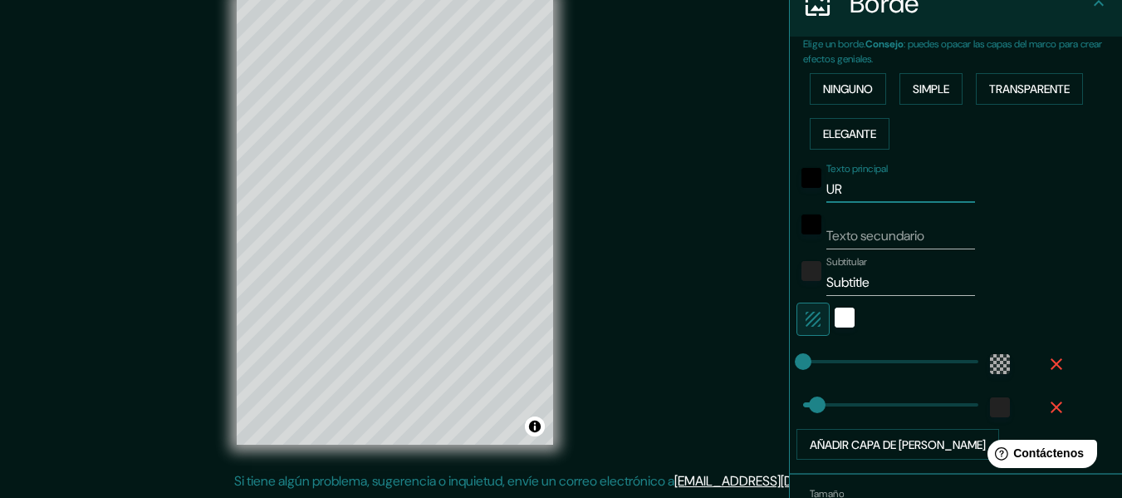
type input "U"
type input "30"
type input "S"
type input "30"
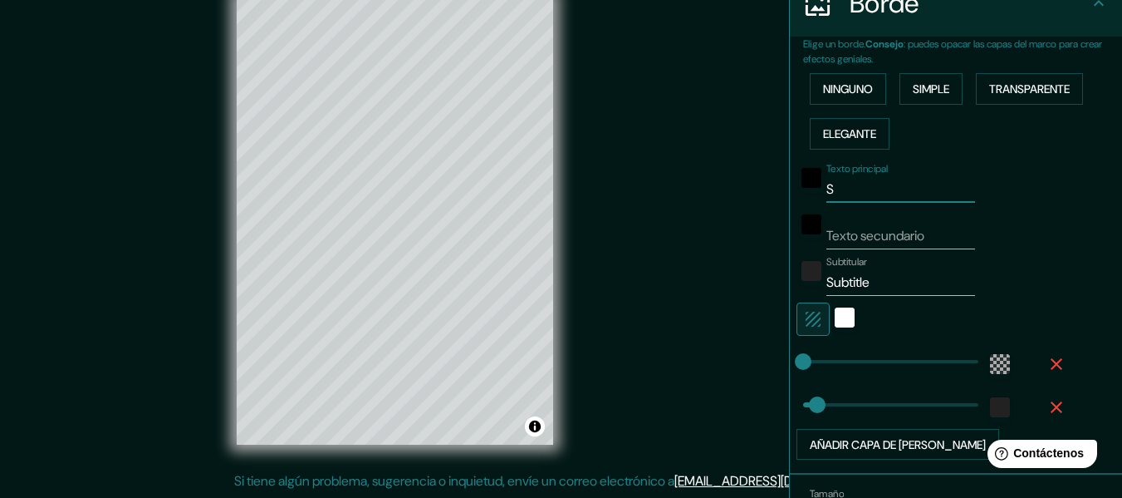
type input "SA"
type input "30"
type input "SAN"
type input "30"
type input "SAN"
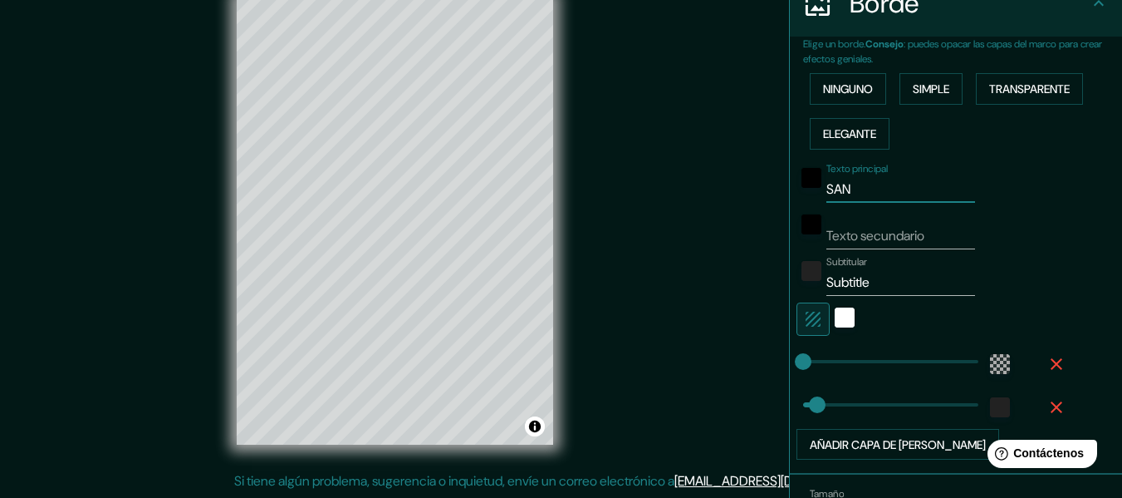
type input "30"
type input "SAN C"
type input "30"
type input "[GEOGRAPHIC_DATA]"
type input "30"
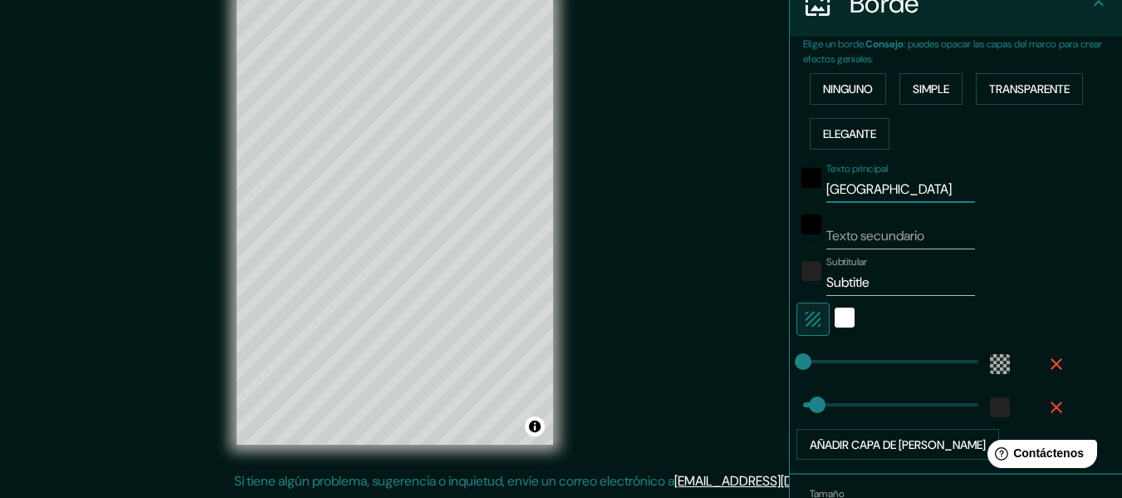
type input "SAN CAR"
type input "30"
type input "SAN [PERSON_NAME]"
type input "30"
type input "SAN [PERSON_NAME]"
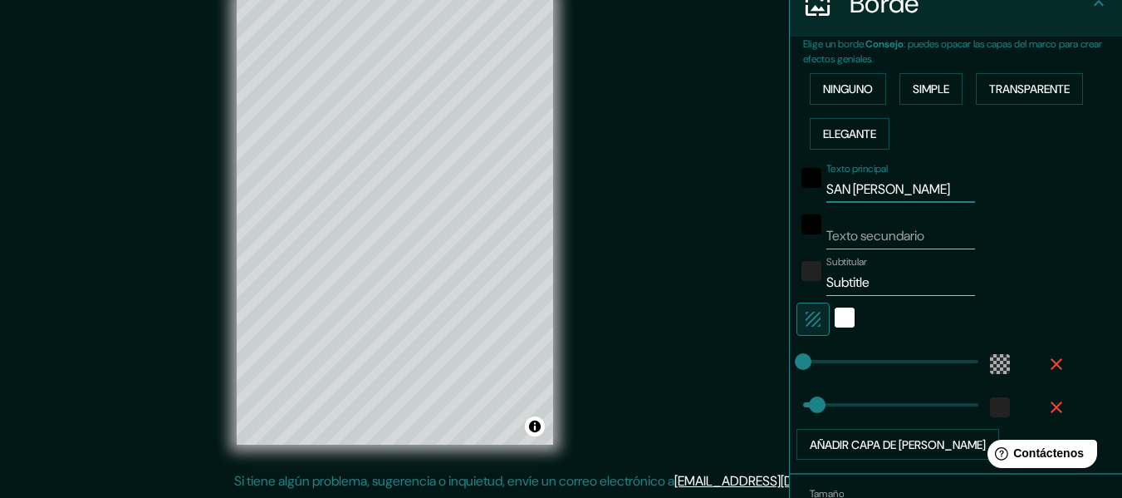
type input "30"
type input "SAN [PERSON_NAME]"
type input "30"
type input "SAN [PERSON_NAME]"
click at [929, 227] on input "Texto secundario" at bounding box center [900, 236] width 149 height 27
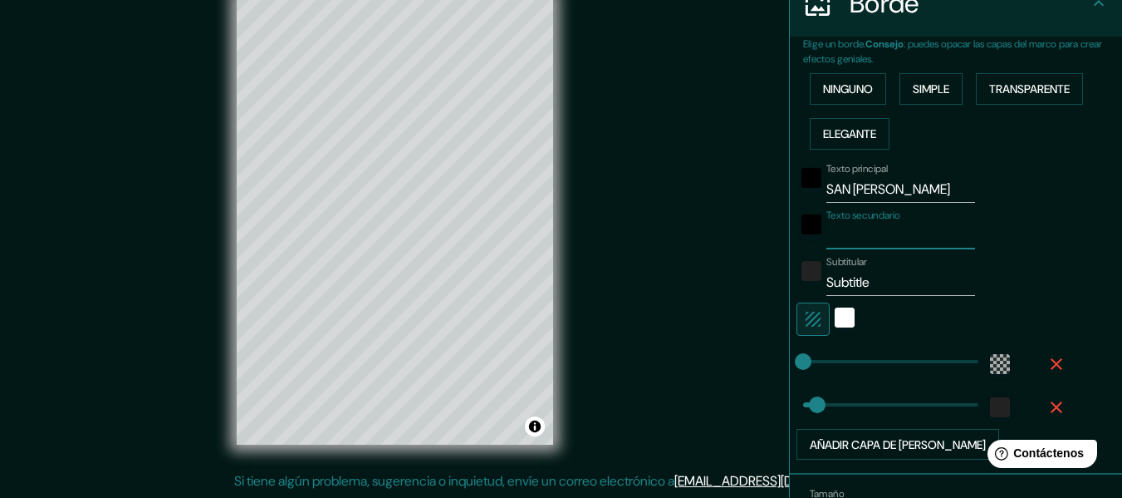
type input "S"
type input "30"
type input "SA"
type input "30"
type input "SAN"
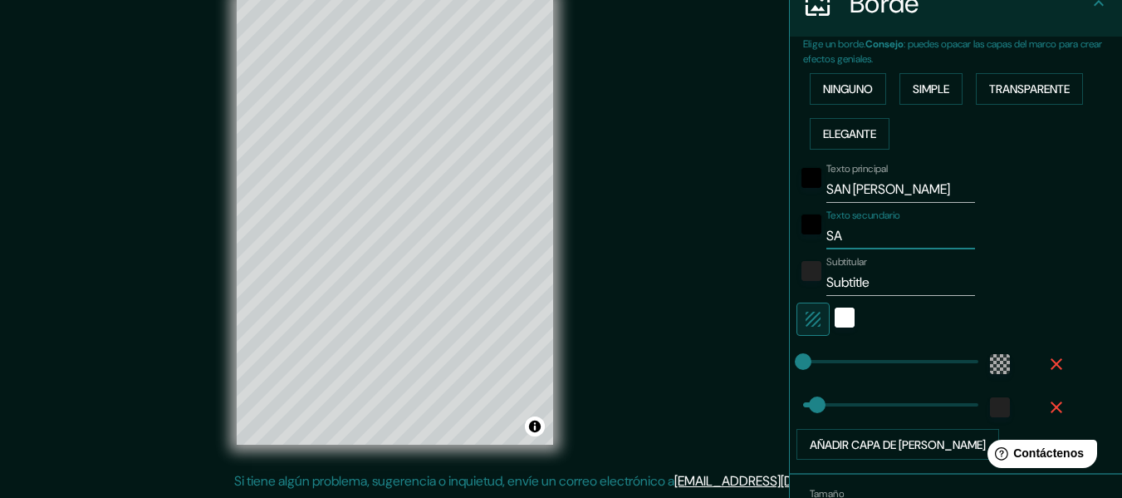
type input "30"
type input "SAN"
type input "30"
type input "SAN J"
type input "30"
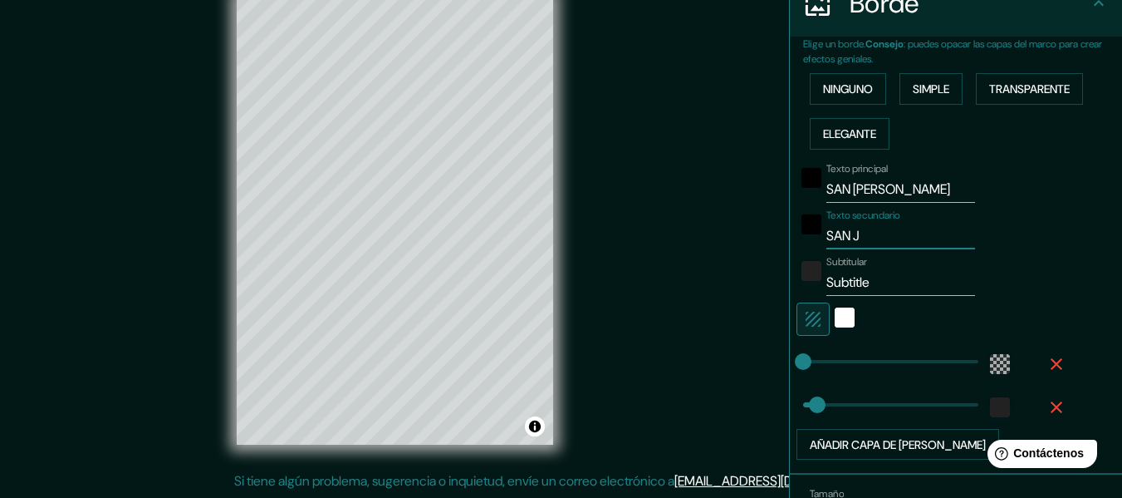
type input "SAN JU"
type input "30"
type input "SAN JUA"
type input "30"
type input "SAN [PERSON_NAME]"
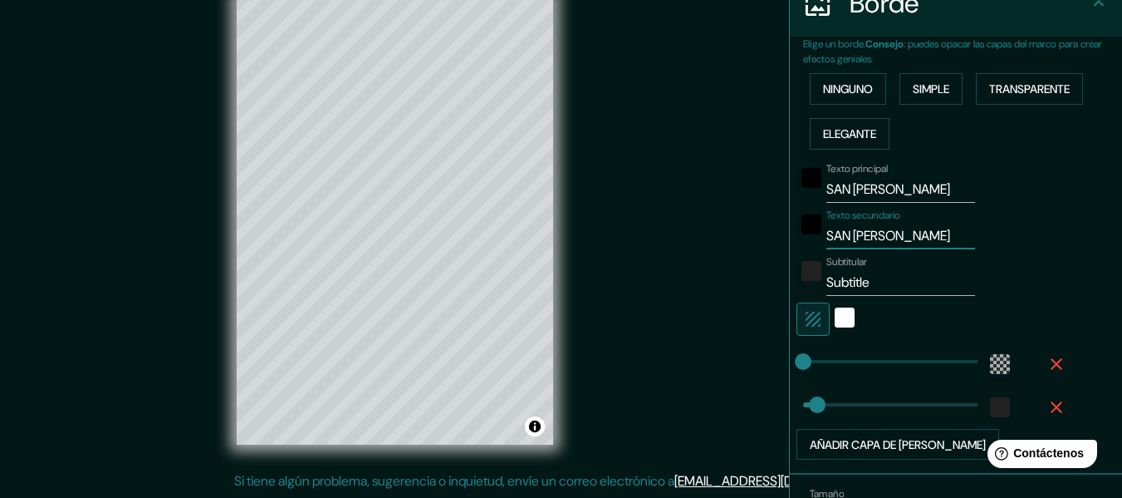
type input "30"
type input "SAN [PERSON_NAME]"
type input "30"
type input "SAN [PERSON_NAME] E"
type input "30"
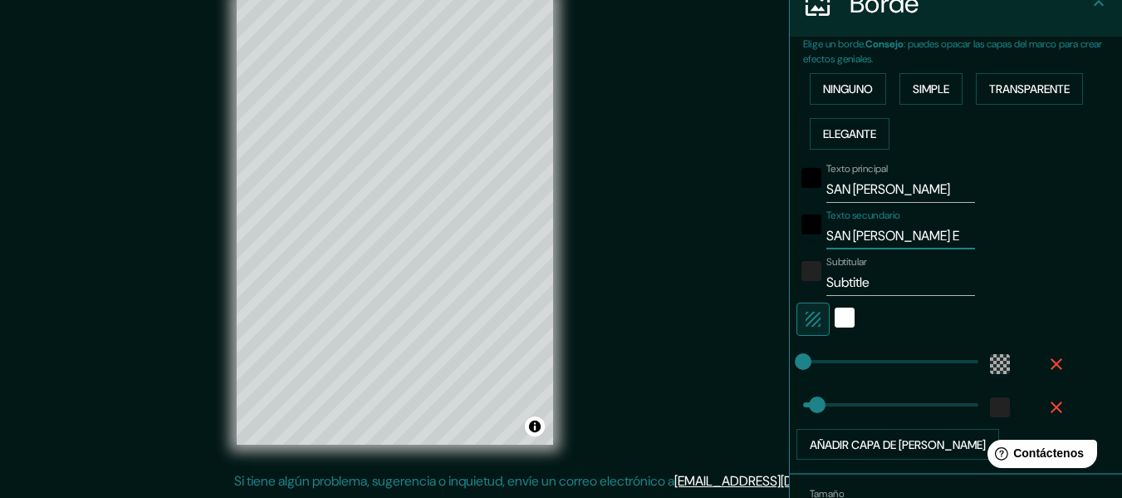
type input "SAN [PERSON_NAME] E"
type input "30"
type input "SAN [PERSON_NAME] E"
type input "30"
type input "SAN [PERSON_NAME]"
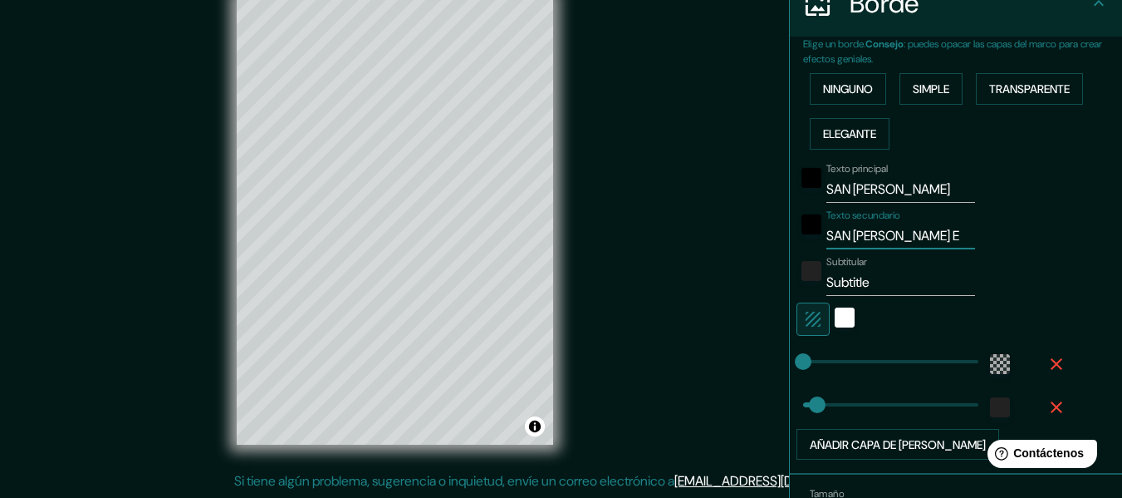
type input "30"
type input "SAN [PERSON_NAME] D"
type input "30"
type input "SAN [PERSON_NAME] DE"
type input "30"
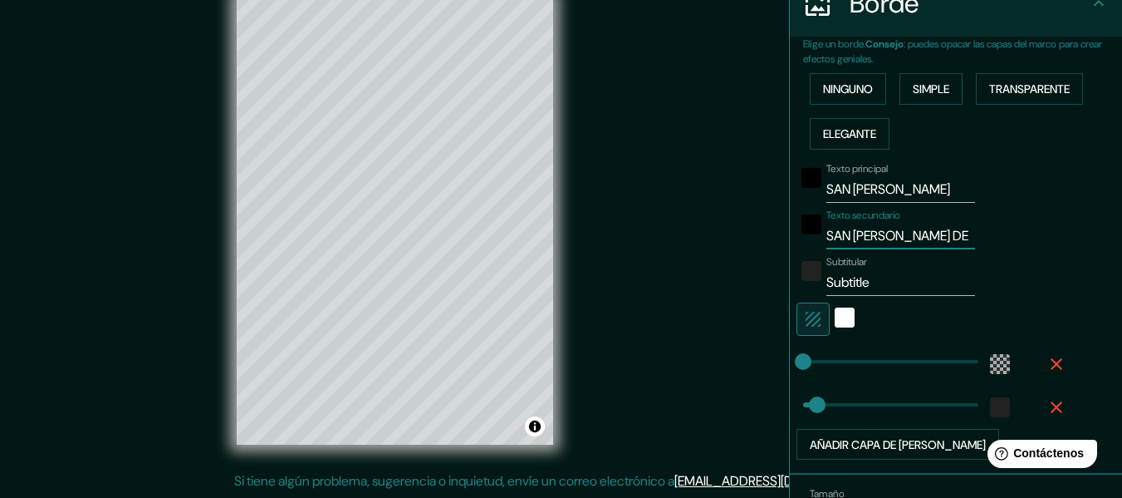
type input "SAN [PERSON_NAME] DE"
type input "30"
type input "SAN [PERSON_NAME] DE L"
type input "30"
type input "SAN [PERSON_NAME]"
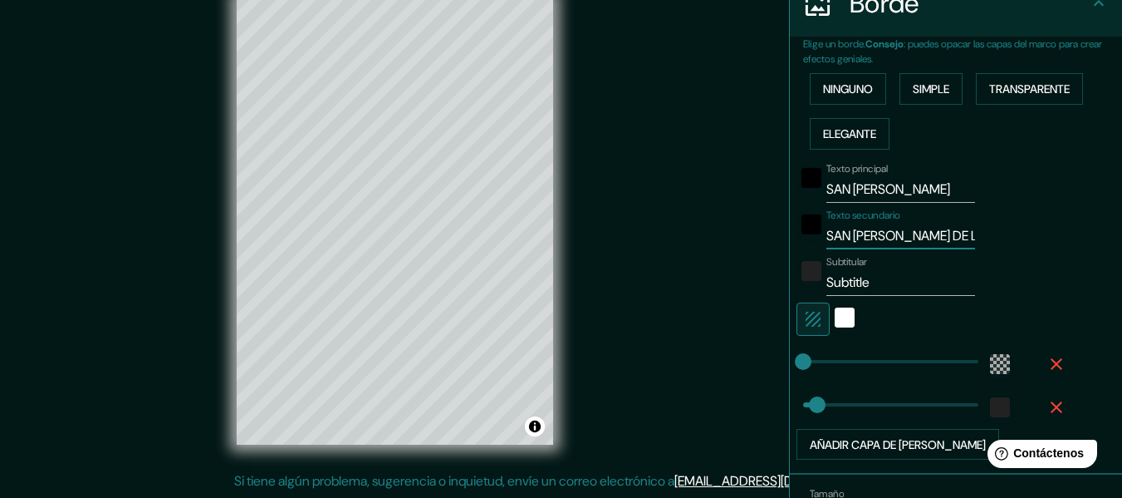
type input "30"
type input "SAN [PERSON_NAME] DE LUR"
type input "30"
type input "SAN [PERSON_NAME]"
type input "30"
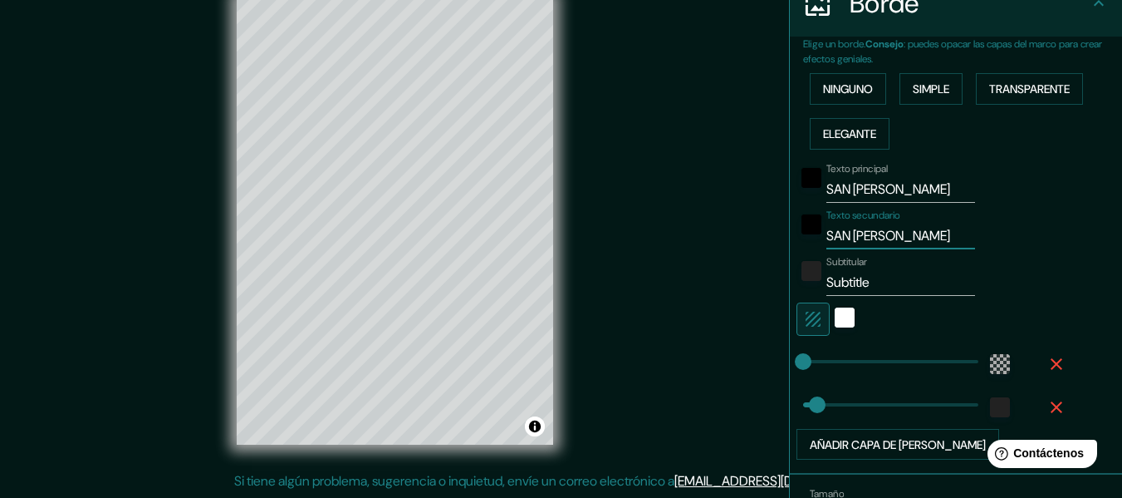
type input "SAN [PERSON_NAME]"
type input "30"
type input "SAN [PERSON_NAME] DE LURIGA"
type input "30"
type input "SAN [PERSON_NAME] DE LURIGAN"
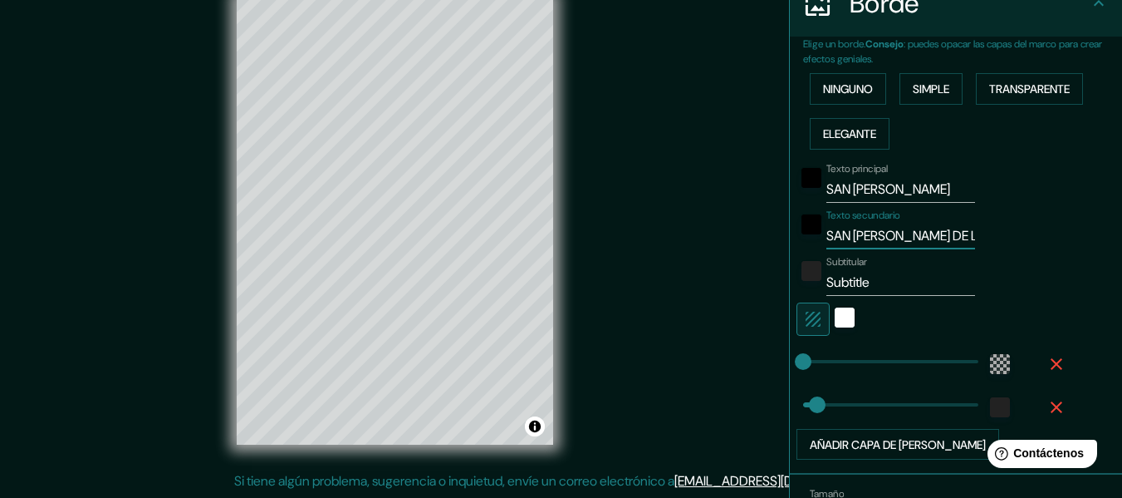
type input "30"
click at [888, 287] on input "Subtitle" at bounding box center [900, 282] width 149 height 27
click at [826, 192] on input "SAN [PERSON_NAME]" at bounding box center [900, 189] width 149 height 27
click at [826, 194] on input "SAN [PERSON_NAME]" at bounding box center [900, 189] width 149 height 27
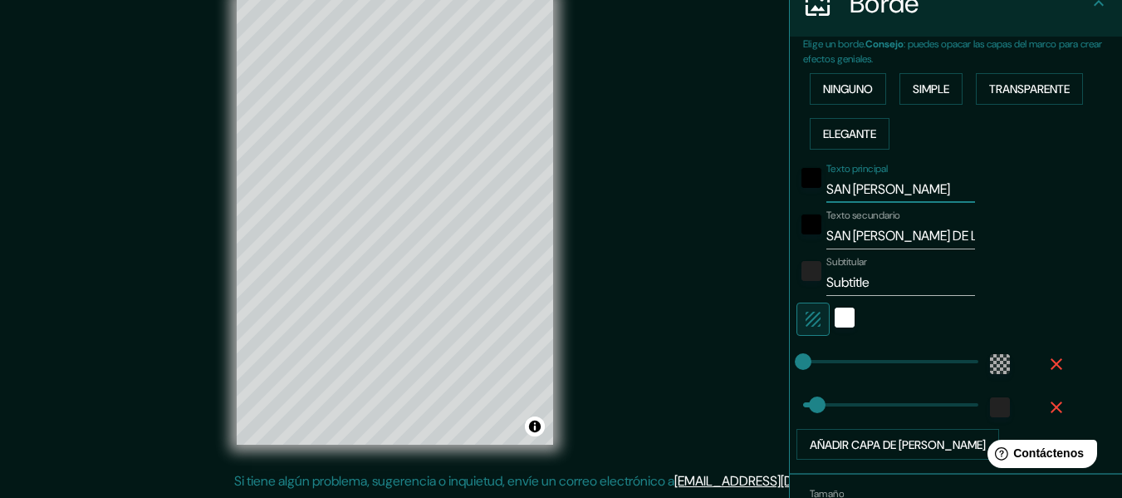
click at [813, 194] on div at bounding box center [812, 183] width 30 height 40
click at [826, 193] on input "SAN [PERSON_NAME]" at bounding box center [900, 189] width 149 height 27
click at [826, 189] on input "SAN [PERSON_NAME]" at bounding box center [900, 189] width 149 height 27
click at [846, 186] on input "URB SNCARLOS" at bounding box center [900, 189] width 149 height 27
click at [862, 184] on input "URB SANCARLOS" at bounding box center [900, 189] width 149 height 27
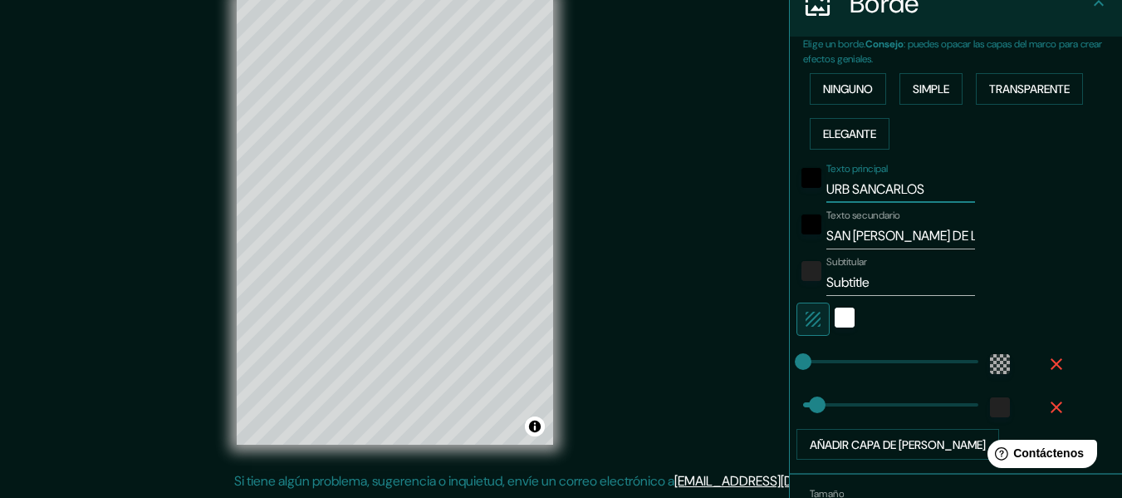
click at [865, 189] on input "URB SANCARLOS" at bounding box center [900, 189] width 149 height 27
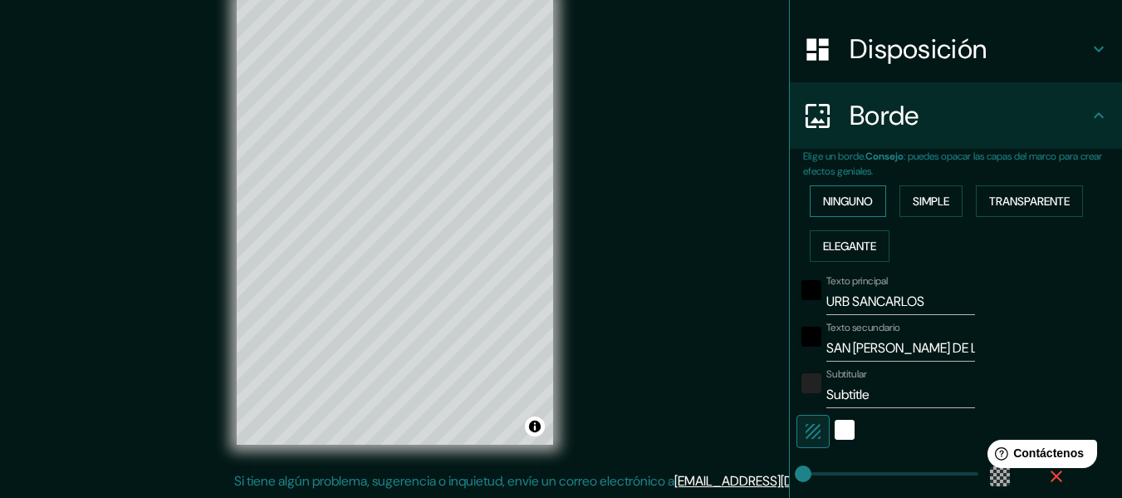
scroll to position [267, 0]
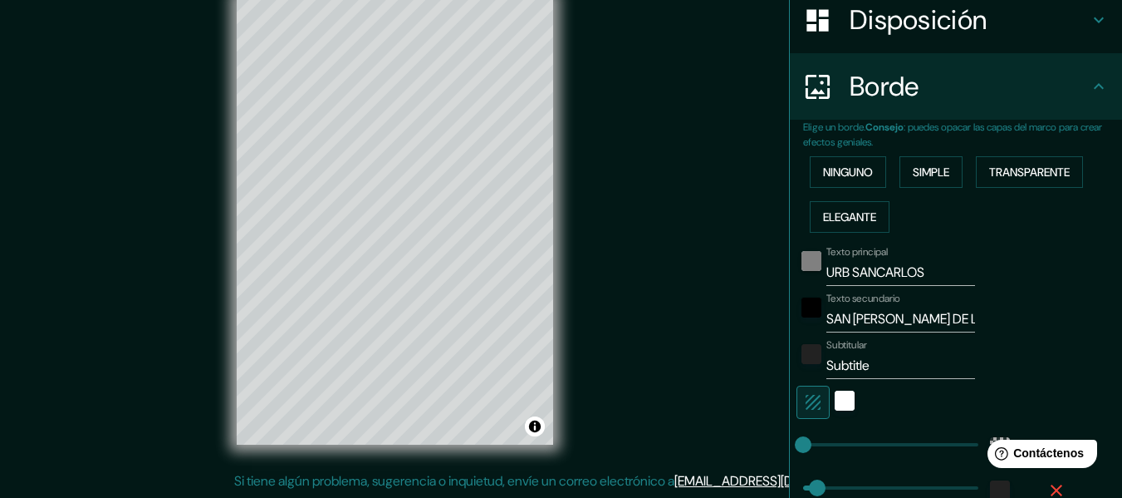
click at [807, 261] on div at bounding box center [812, 266] width 30 height 40
click at [805, 261] on div "negro" at bounding box center [812, 261] width 20 height 20
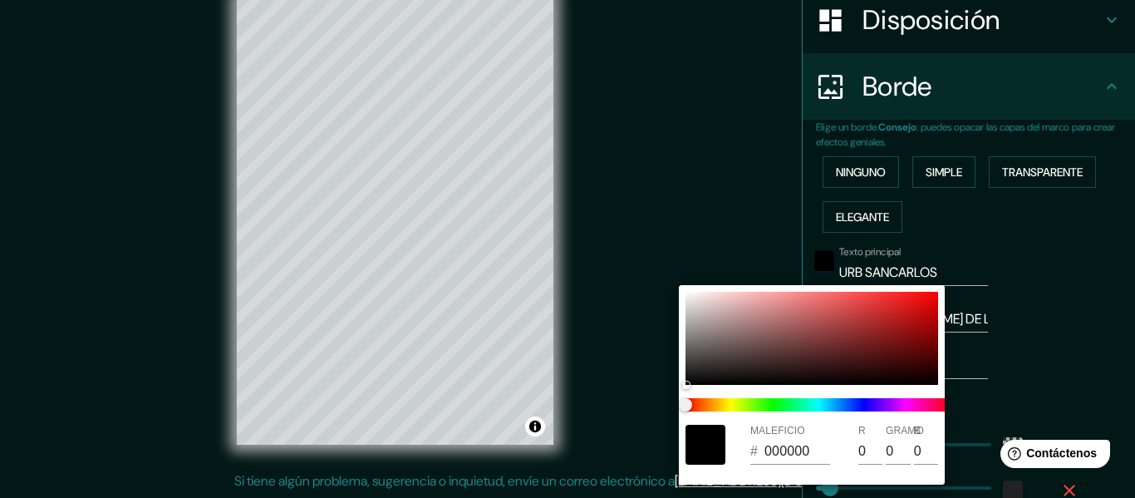
drag, startPoint x: 1043, startPoint y: 248, endPoint x: 1032, endPoint y: 247, distance: 10.8
click at [1042, 248] on div at bounding box center [567, 249] width 1135 height 498
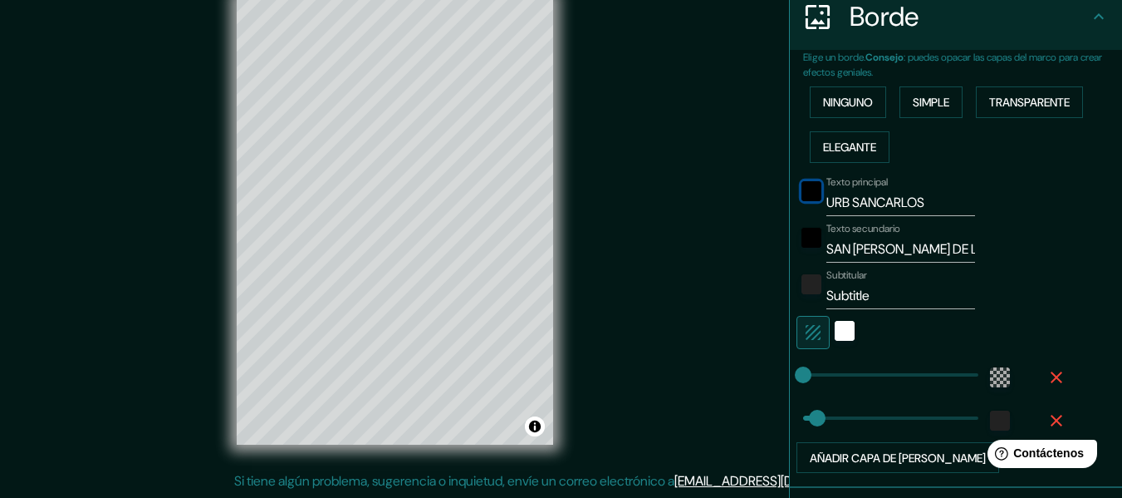
scroll to position [434, 0]
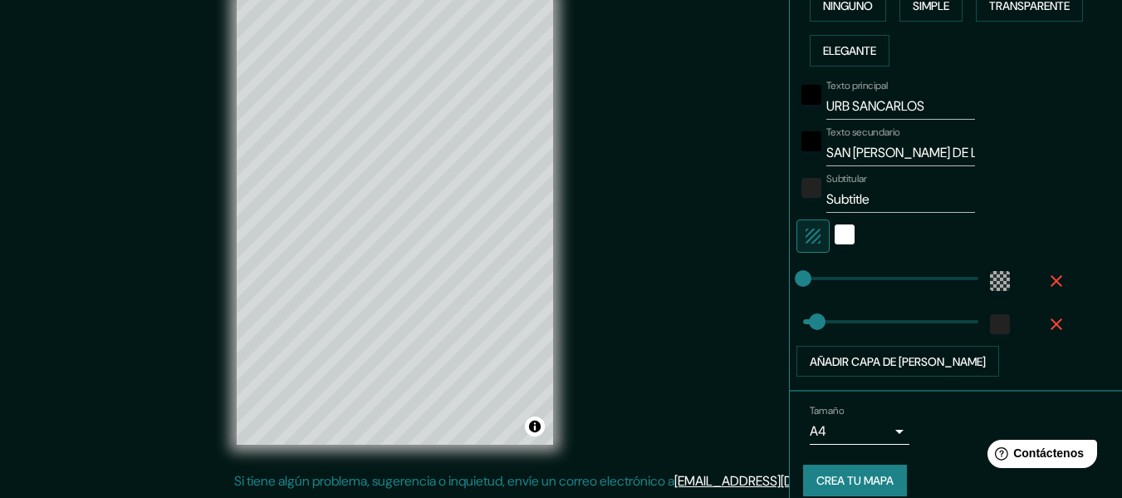
click at [808, 230] on icon "button" at bounding box center [813, 236] width 20 height 20
click at [807, 231] on icon "button" at bounding box center [813, 236] width 20 height 20
click at [808, 232] on icon "button" at bounding box center [813, 236] width 20 height 20
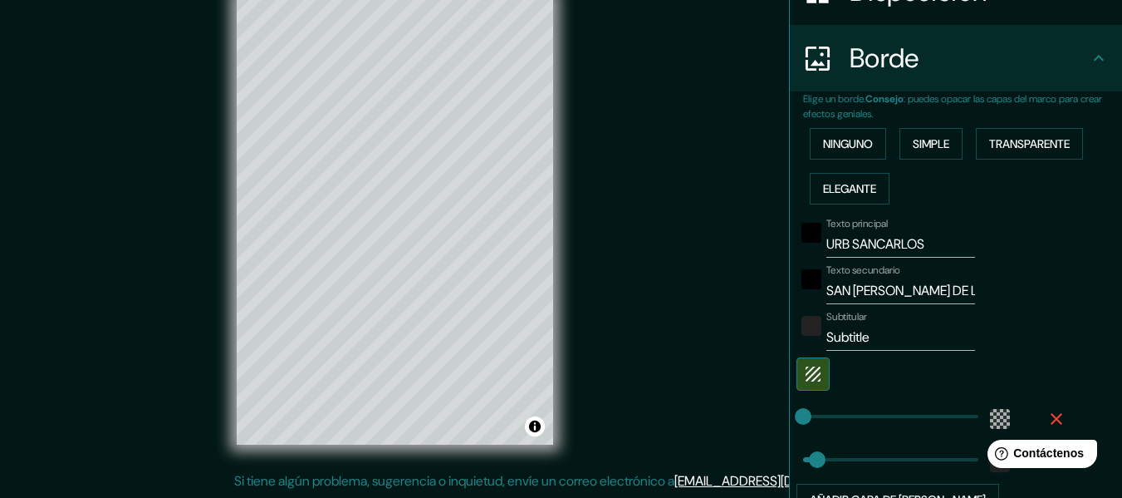
scroll to position [267, 0]
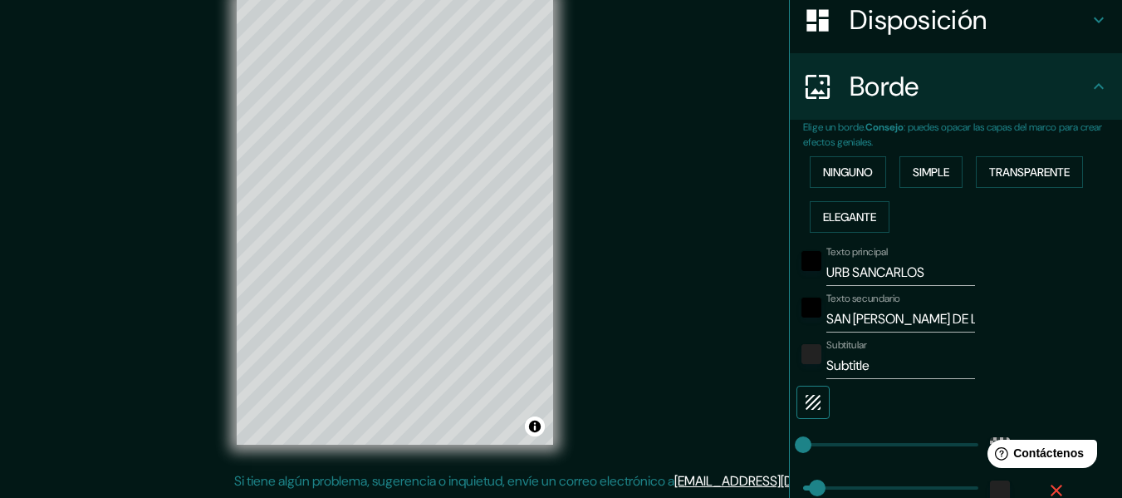
click at [803, 394] on icon "button" at bounding box center [813, 402] width 20 height 20
click at [803, 393] on icon "button" at bounding box center [813, 402] width 20 height 20
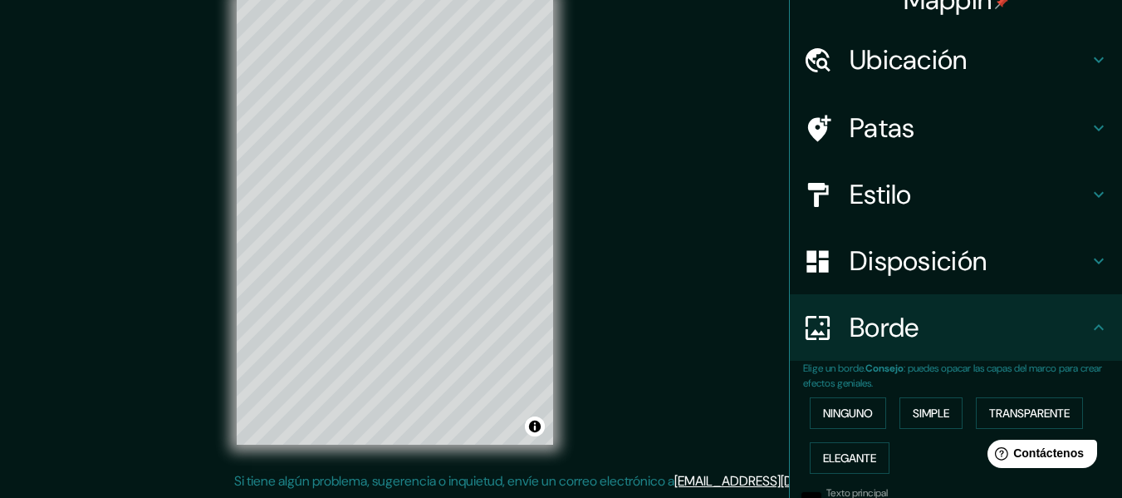
scroll to position [18, 0]
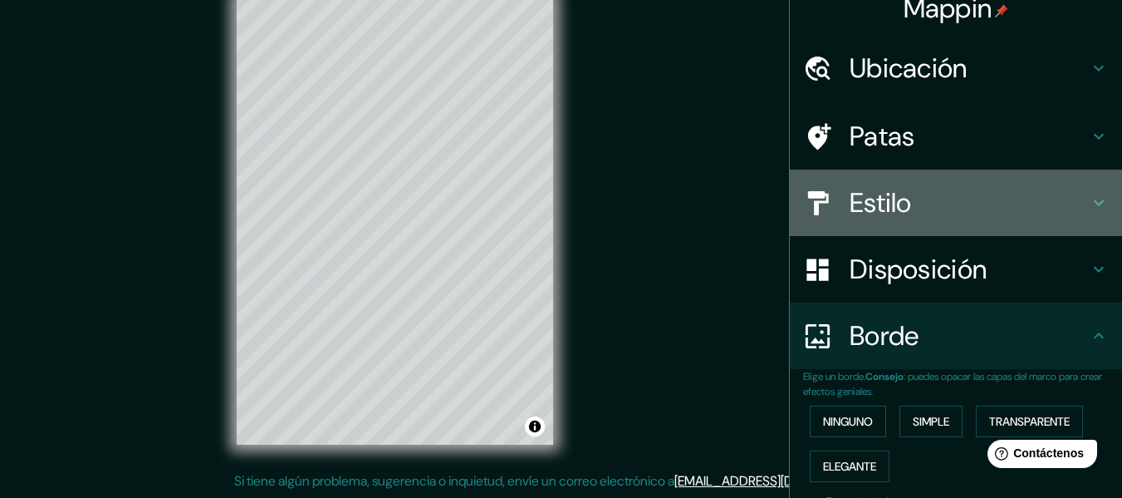
click at [889, 210] on font "Estilo" at bounding box center [881, 202] width 62 height 35
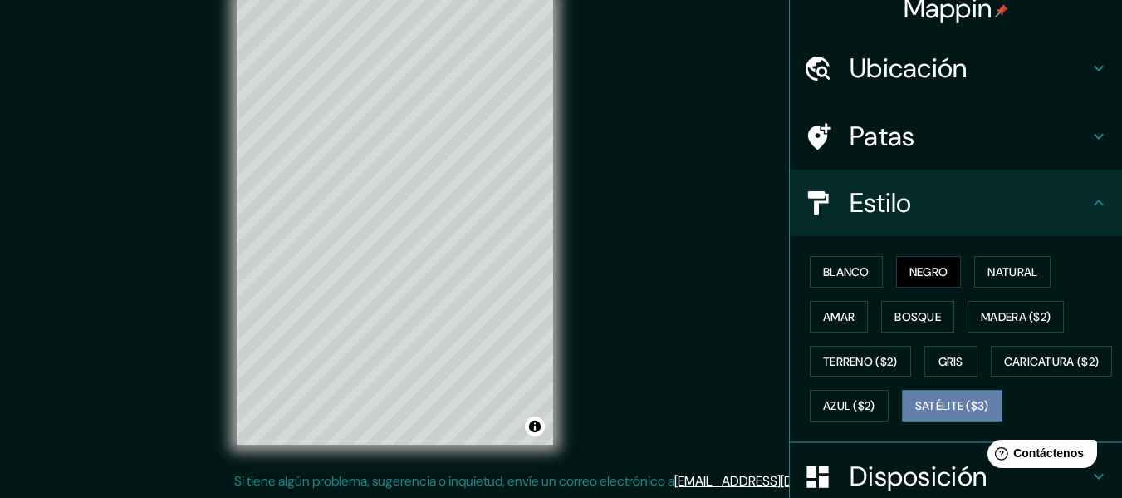
click at [915, 414] on font "Satélite ($3)" at bounding box center [952, 406] width 74 height 15
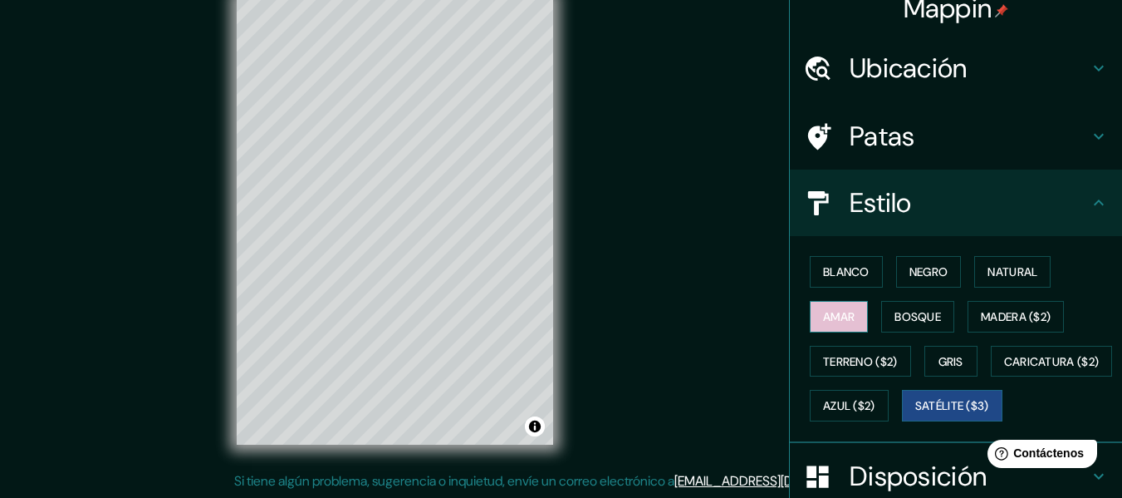
click at [845, 312] on button "Amar" at bounding box center [839, 317] width 58 height 32
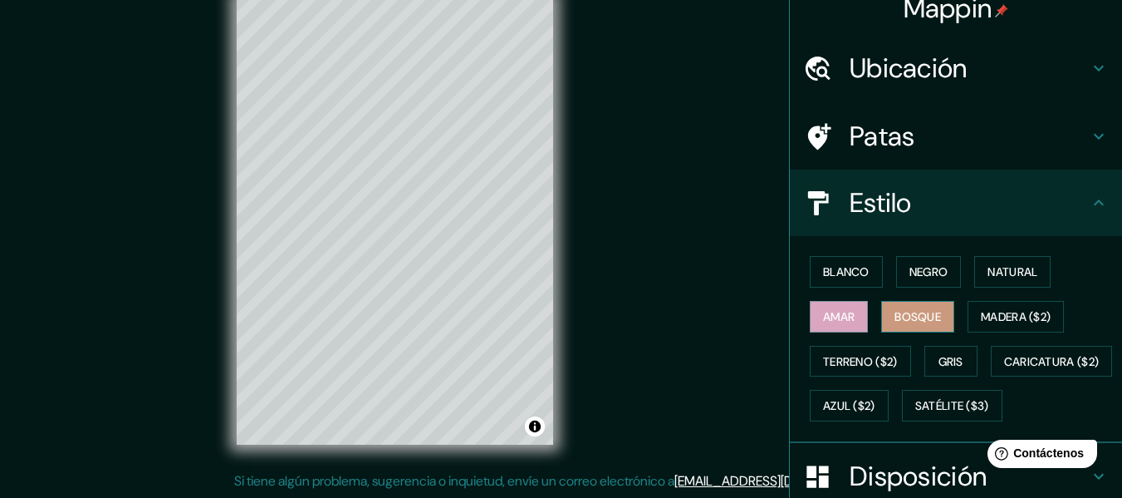
click at [904, 319] on font "Bosque" at bounding box center [918, 316] width 47 height 15
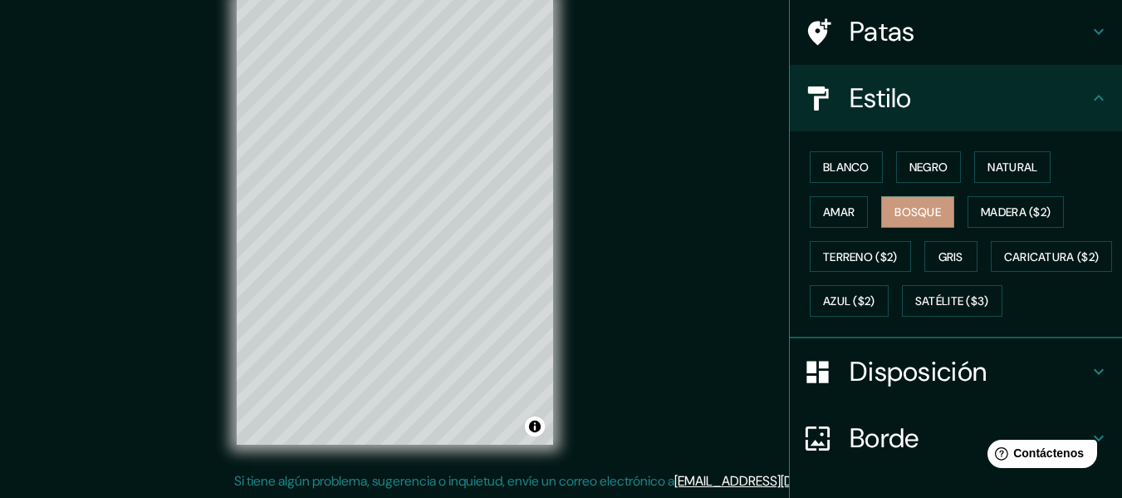
scroll to position [267, 0]
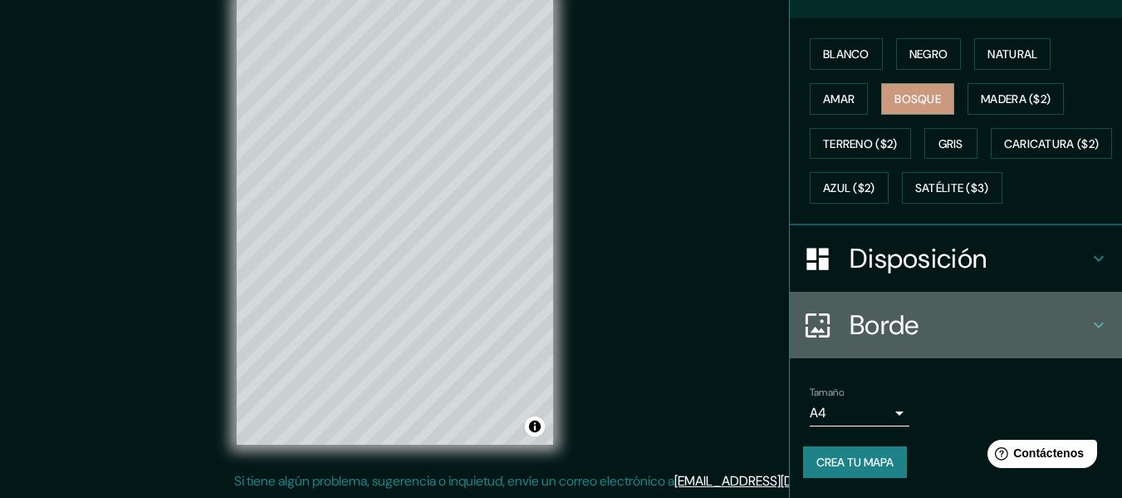
click at [955, 332] on h4 "Borde" at bounding box center [969, 324] width 239 height 33
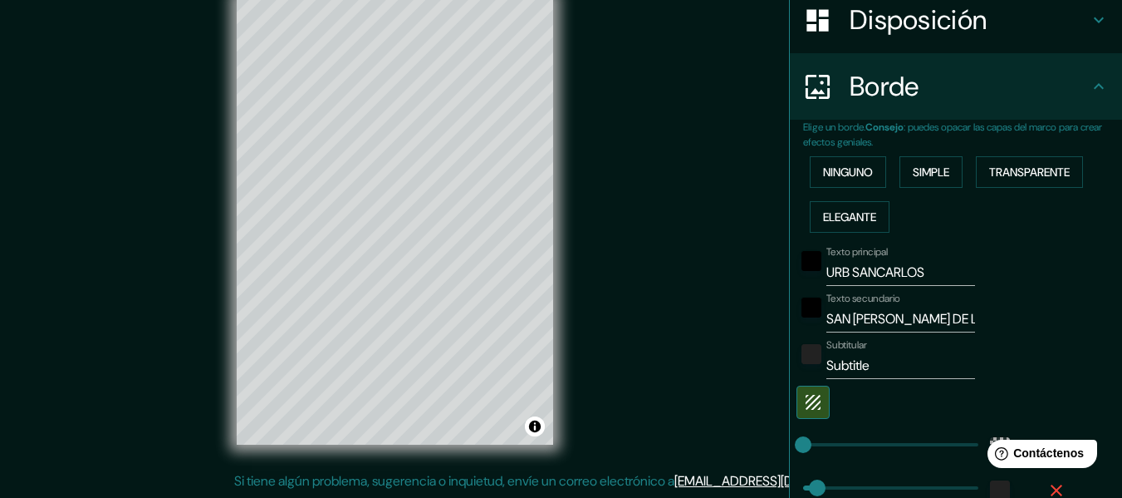
scroll to position [239, 0]
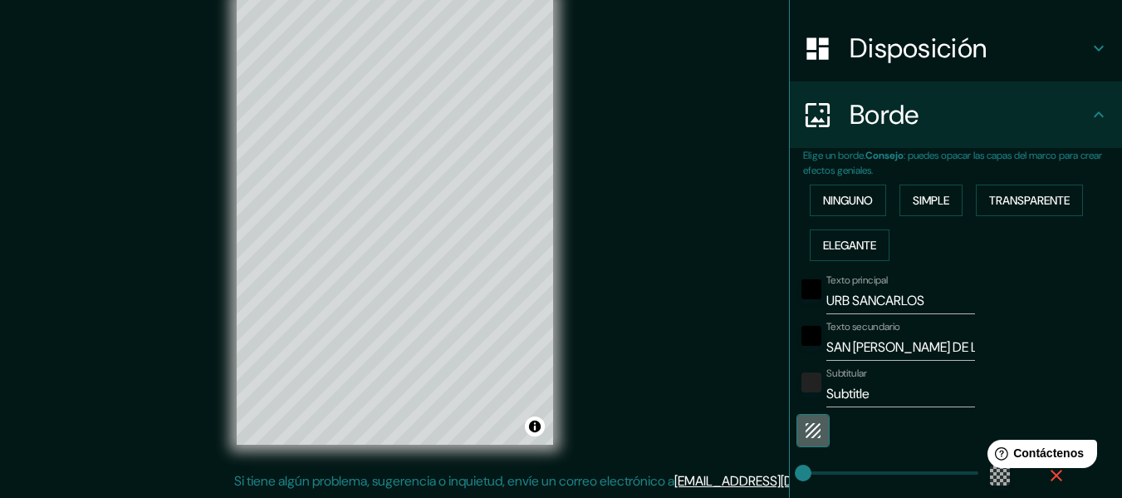
click at [803, 423] on icon "button" at bounding box center [813, 430] width 20 height 20
click at [806, 385] on div "color-222222" at bounding box center [812, 382] width 20 height 20
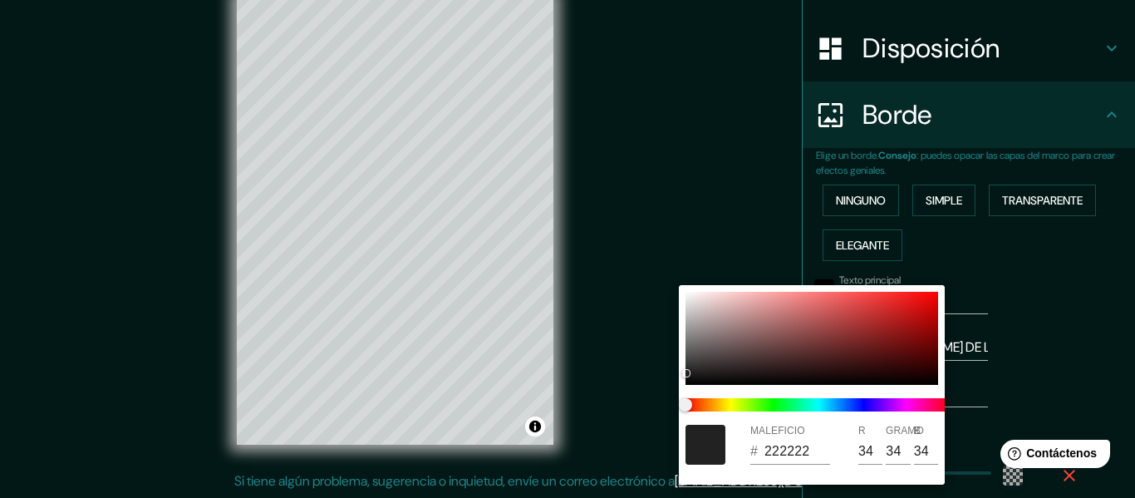
drag, startPoint x: 1010, startPoint y: 384, endPoint x: 966, endPoint y: 390, distance: 44.5
click at [994, 386] on div at bounding box center [567, 249] width 1135 height 498
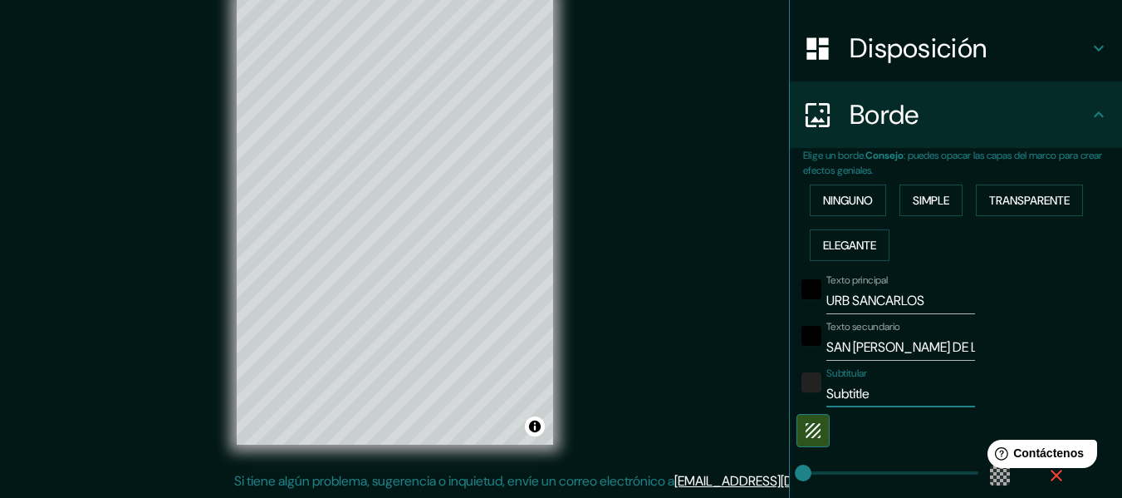
drag, startPoint x: 876, startPoint y: 393, endPoint x: 820, endPoint y: 385, distance: 57.1
click at [826, 385] on input "Subtitle" at bounding box center [900, 393] width 149 height 27
click at [948, 353] on input "SAN [PERSON_NAME] DE LURIGANCHO" at bounding box center [900, 347] width 149 height 27
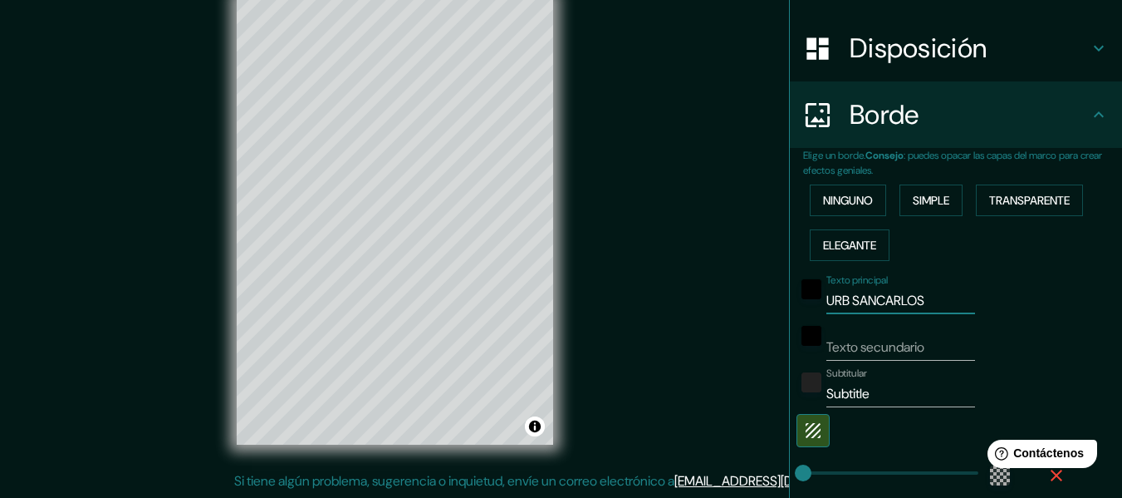
drag, startPoint x: 923, startPoint y: 300, endPoint x: 815, endPoint y: 302, distance: 108.0
click at [826, 302] on input "URB SANCARLOS" at bounding box center [900, 300] width 149 height 27
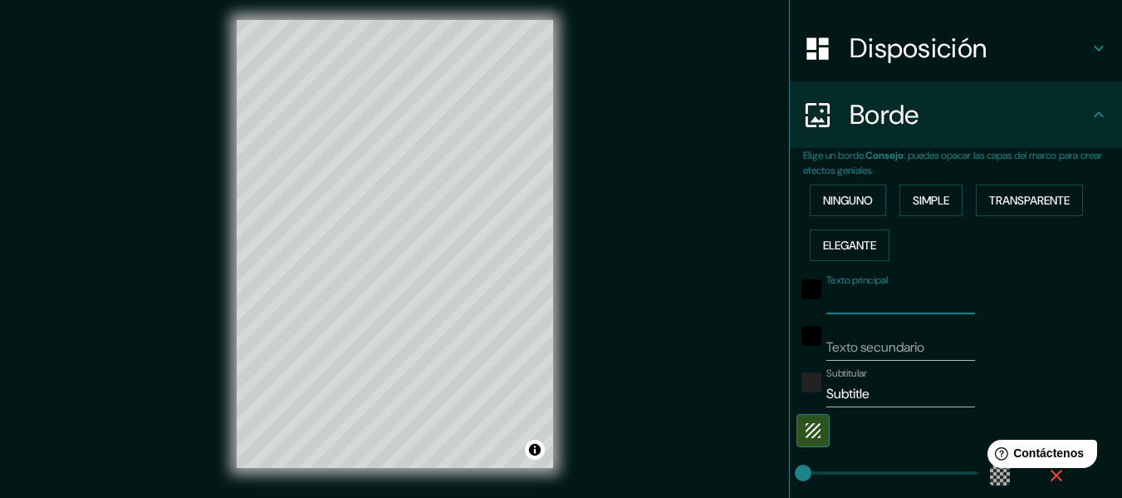
scroll to position [0, 0]
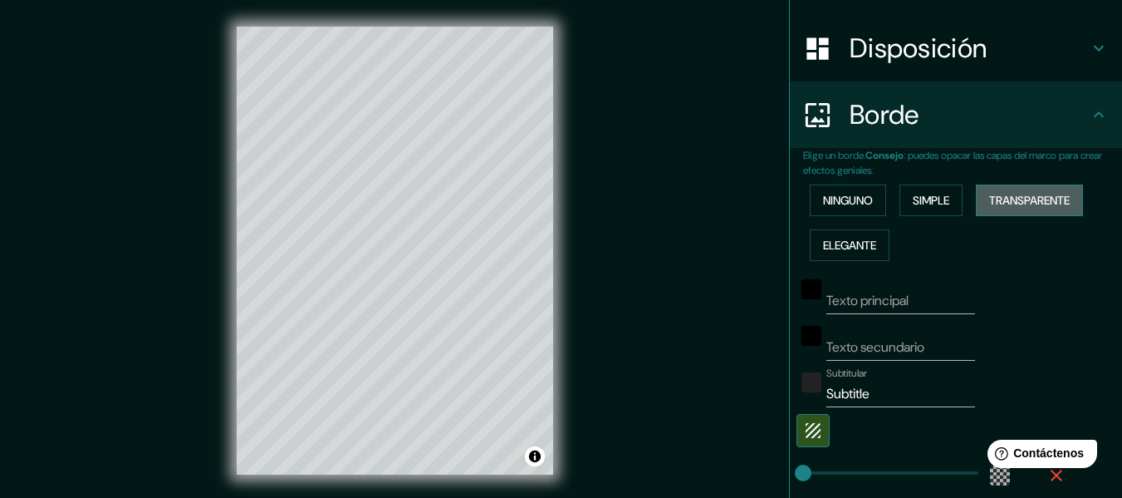
click at [1003, 197] on font "Transparente" at bounding box center [1029, 200] width 81 height 15
click at [1003, 198] on font "Transparente" at bounding box center [1029, 200] width 81 height 15
click at [997, 200] on font "Transparente" at bounding box center [1029, 200] width 81 height 15
click at [1008, 200] on font "Transparente" at bounding box center [1029, 200] width 81 height 15
click at [1027, 199] on font "Transparente" at bounding box center [1029, 200] width 81 height 15
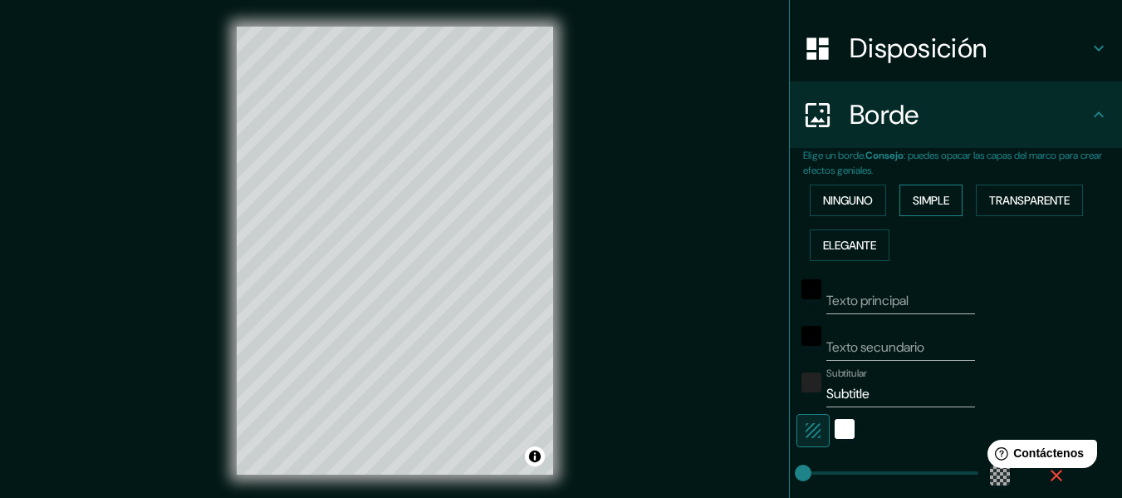
click at [946, 193] on button "Simple" at bounding box center [931, 200] width 63 height 32
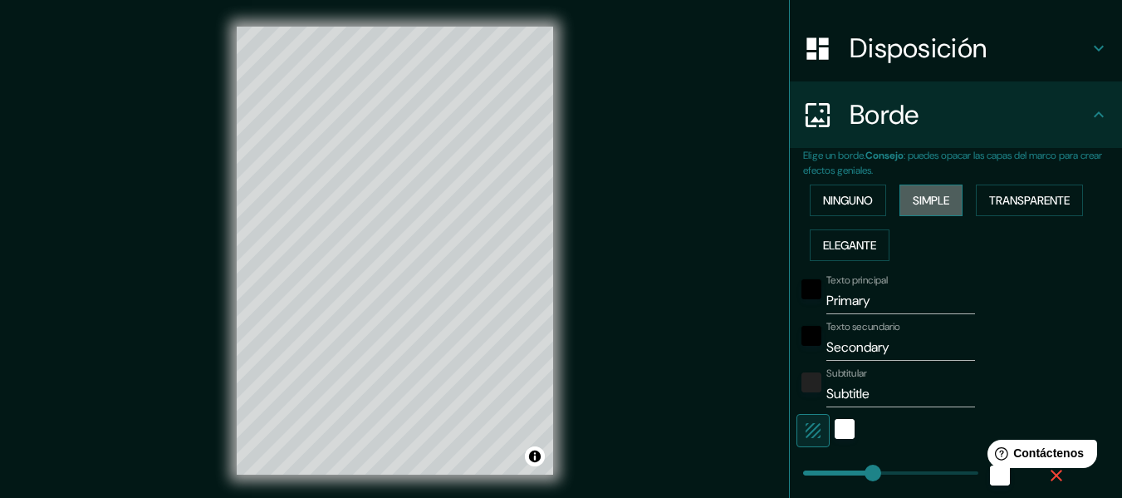
drag, startPoint x: 935, startPoint y: 193, endPoint x: 919, endPoint y: 193, distance: 15.8
click at [934, 193] on font "Simple" at bounding box center [931, 200] width 37 height 15
click at [864, 192] on button "Ninguno" at bounding box center [848, 200] width 76 height 32
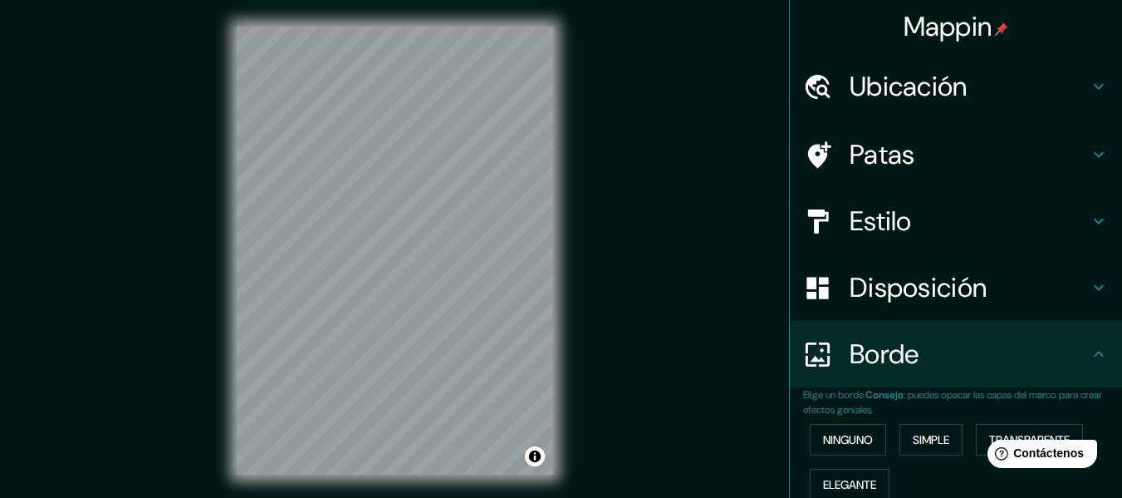
click at [995, 87] on h4 "Ubicación" at bounding box center [969, 86] width 239 height 33
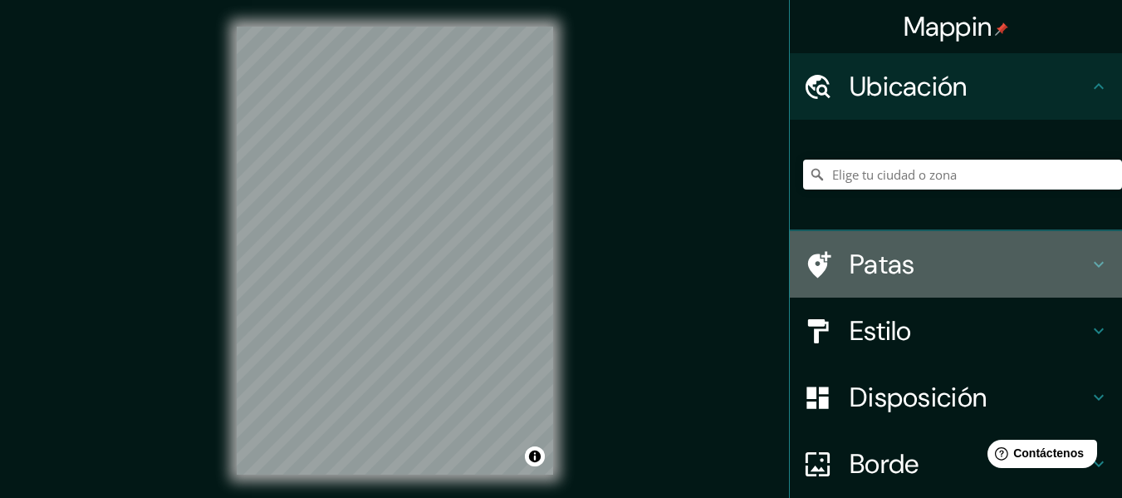
click at [1030, 269] on h4 "Patas" at bounding box center [969, 264] width 239 height 33
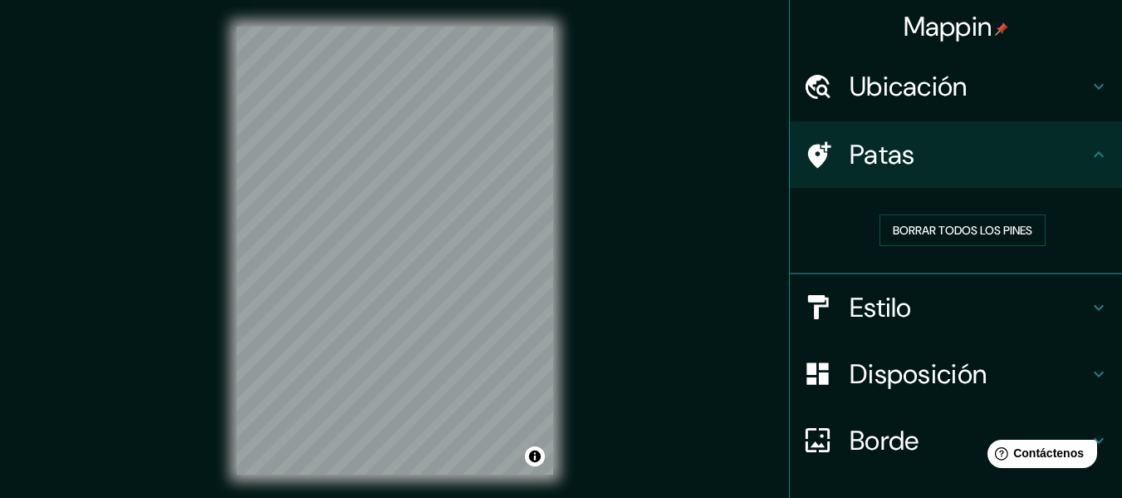
click at [962, 301] on h4 "Estilo" at bounding box center [969, 307] width 239 height 33
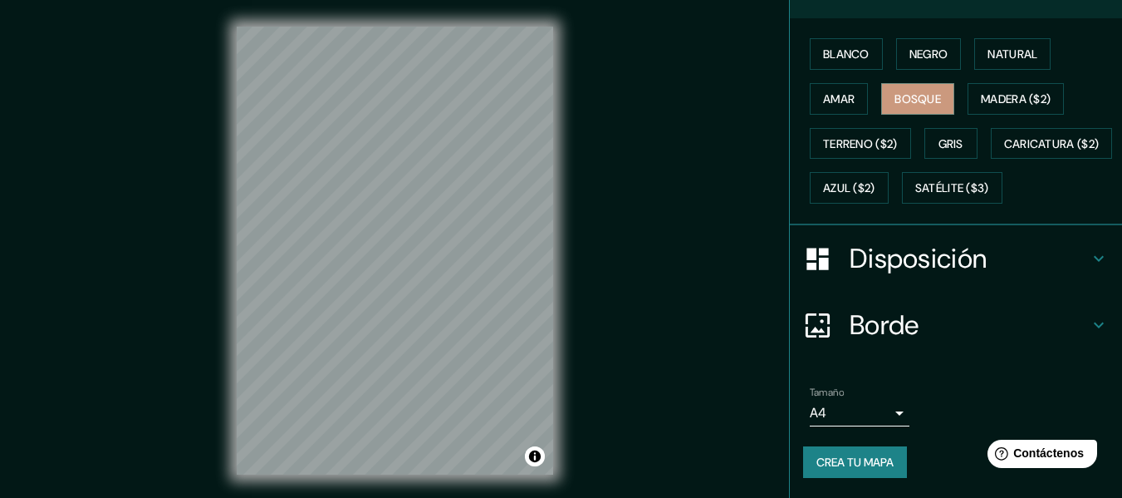
scroll to position [30, 0]
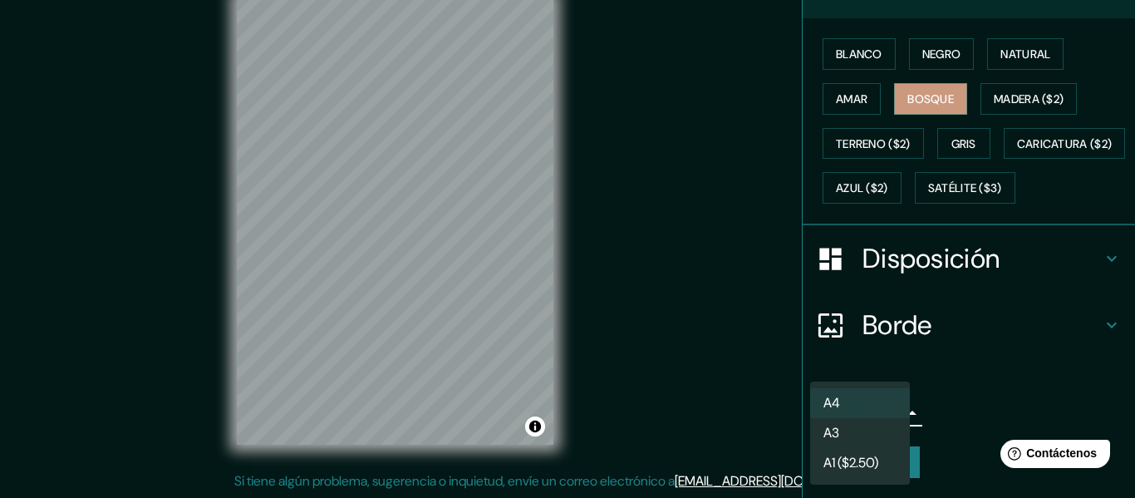
click at [864, 424] on body "Mappin Ubicación Sur [GEOGRAPHIC_DATA], [GEOGRAPHIC_DATA][PERSON_NAME], [GEOGRA…" at bounding box center [567, 219] width 1135 height 498
click at [864, 424] on li "A3" at bounding box center [860, 434] width 100 height 31
click at [871, 409] on body "Mappin Ubicación Sur [GEOGRAPHIC_DATA], [GEOGRAPHIC_DATA][PERSON_NAME], [GEOGRA…" at bounding box center [567, 219] width 1135 height 498
click at [872, 393] on li "A4" at bounding box center [860, 403] width 100 height 31
click at [878, 405] on body "Mappin Ubicación Sur [GEOGRAPHIC_DATA], [GEOGRAPHIC_DATA][PERSON_NAME], [GEOGRA…" at bounding box center [567, 219] width 1135 height 498
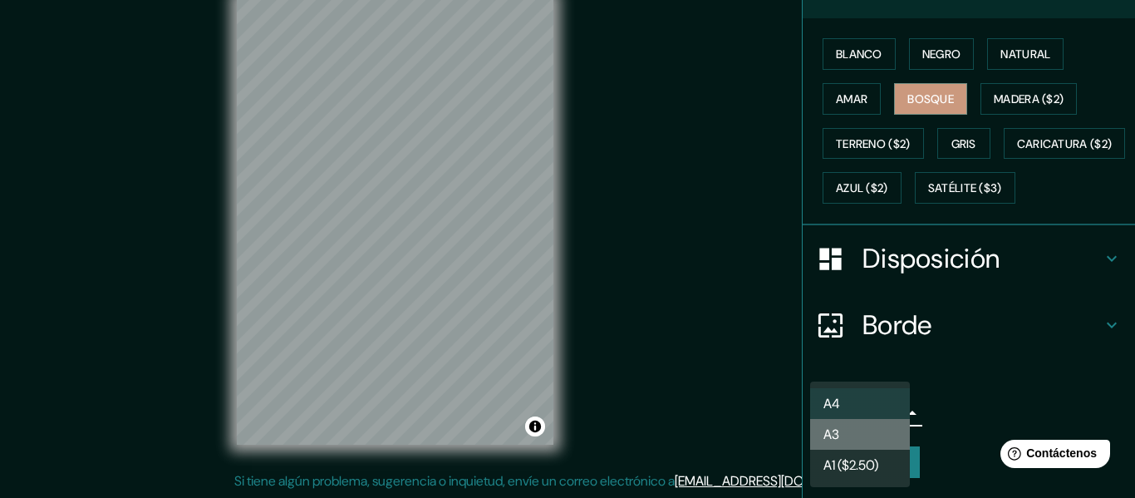
click at [865, 430] on li "A3" at bounding box center [860, 434] width 100 height 31
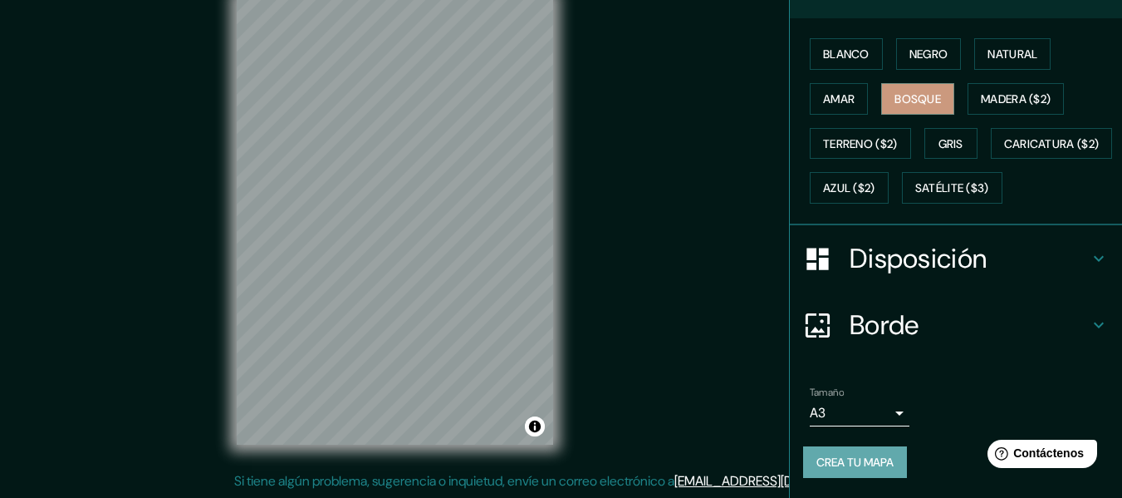
click at [876, 465] on font "Crea tu mapa" at bounding box center [854, 461] width 77 height 15
click at [844, 454] on font "Crea tu mapa" at bounding box center [854, 461] width 77 height 15
click at [847, 460] on div "Crea tu mapa" at bounding box center [956, 462] width 306 height 32
click at [848, 461] on div "Crea tu mapa" at bounding box center [956, 462] width 306 height 32
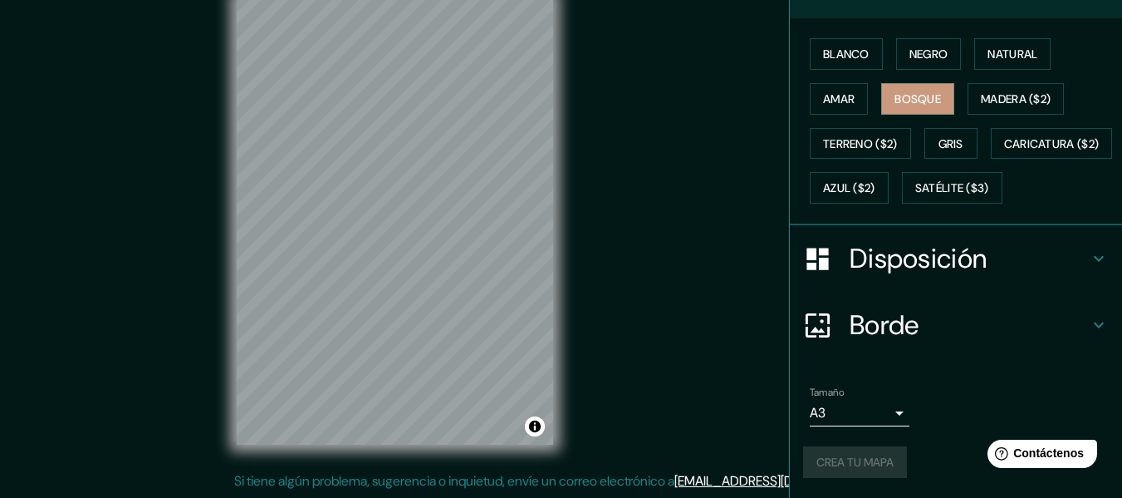
click at [848, 461] on div "Crea tu mapa" at bounding box center [956, 462] width 306 height 32
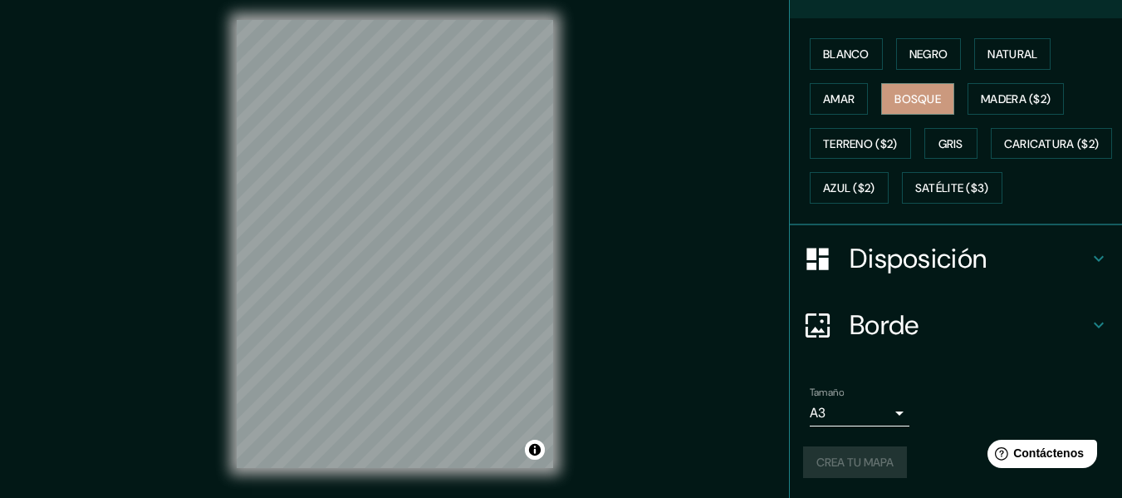
scroll to position [0, 0]
